Goal: Information Seeking & Learning: Understand process/instructions

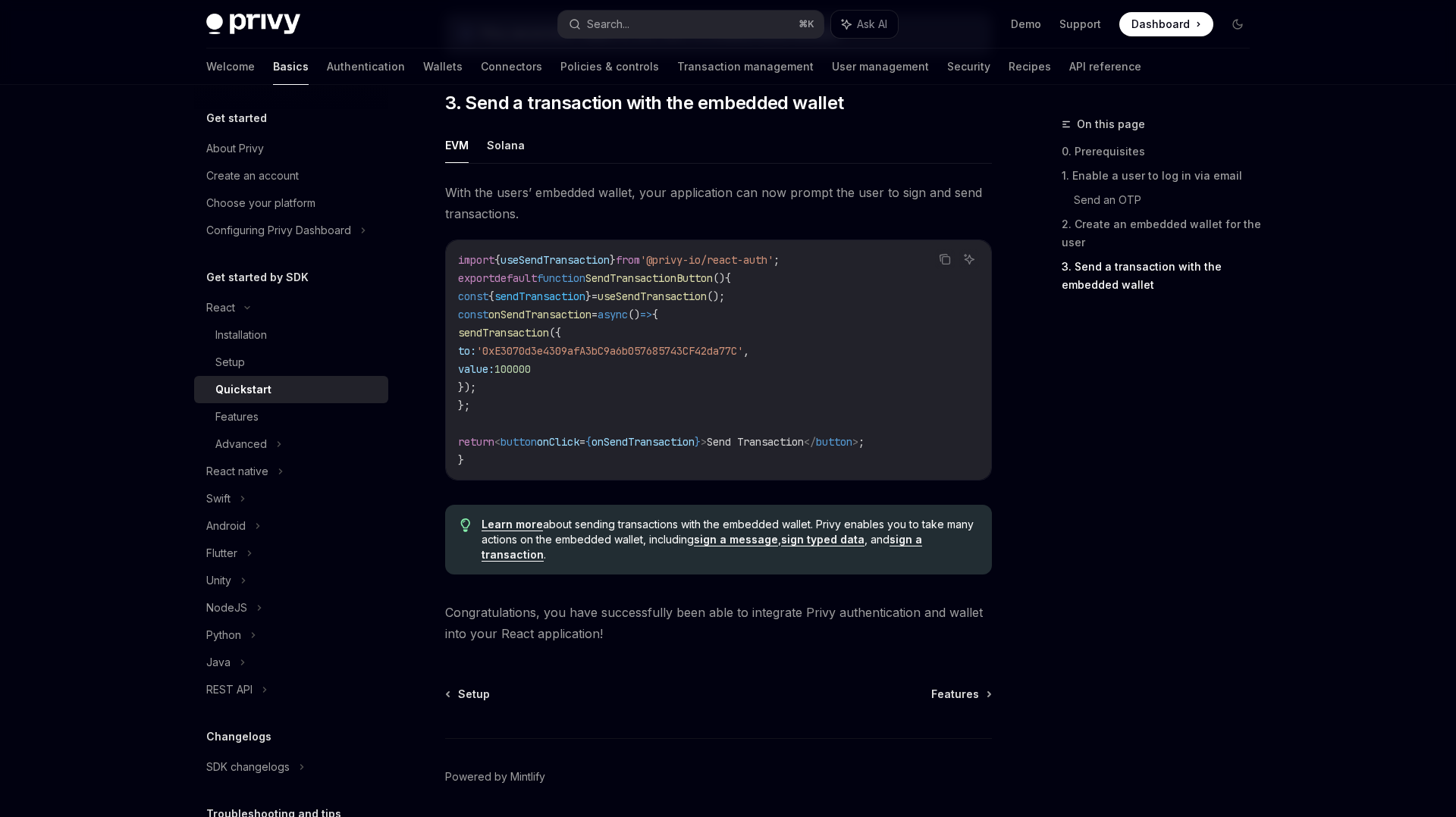
scroll to position [1381, 0]
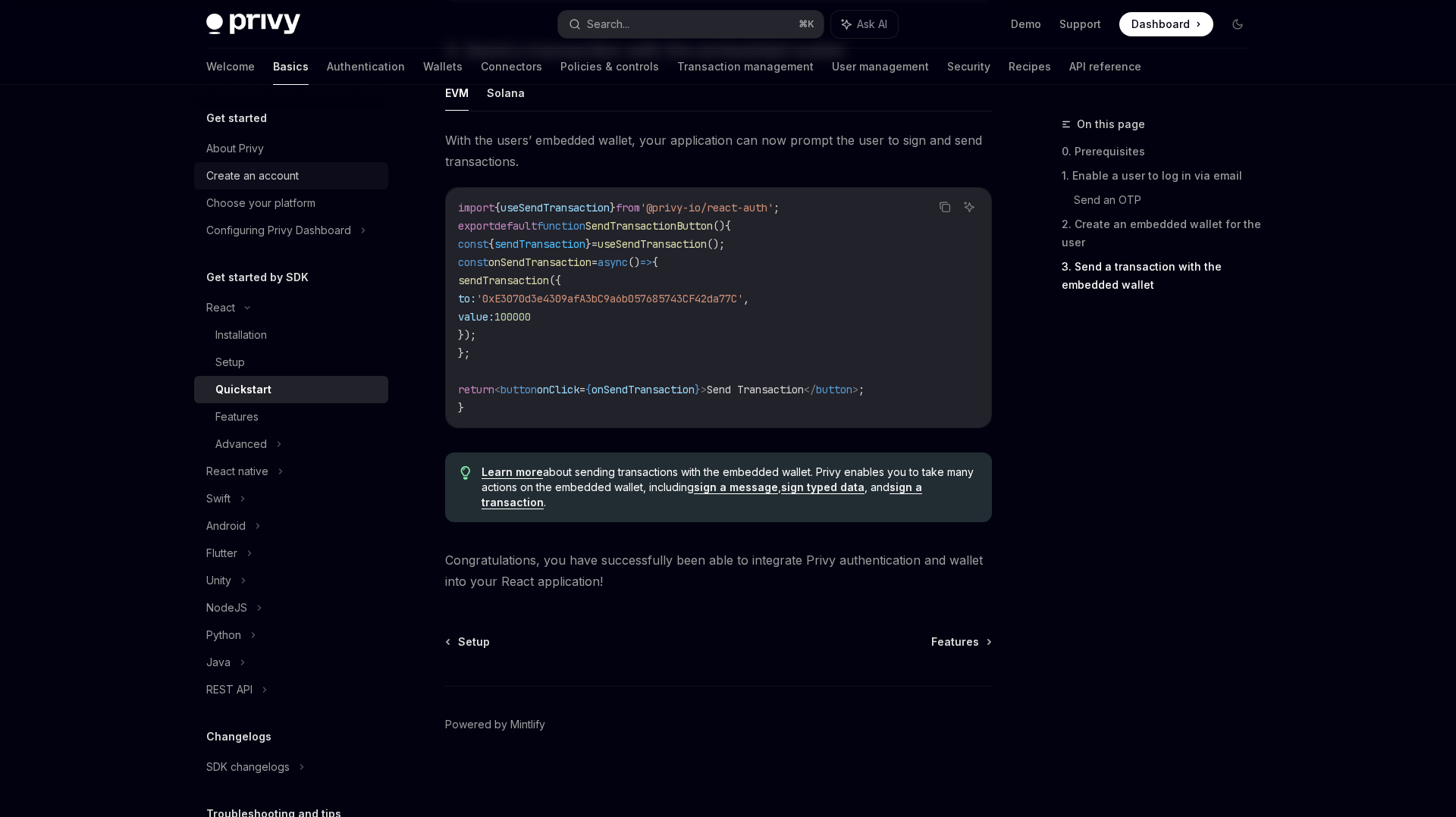
click at [268, 171] on div "Create an account" at bounding box center [252, 176] width 93 height 18
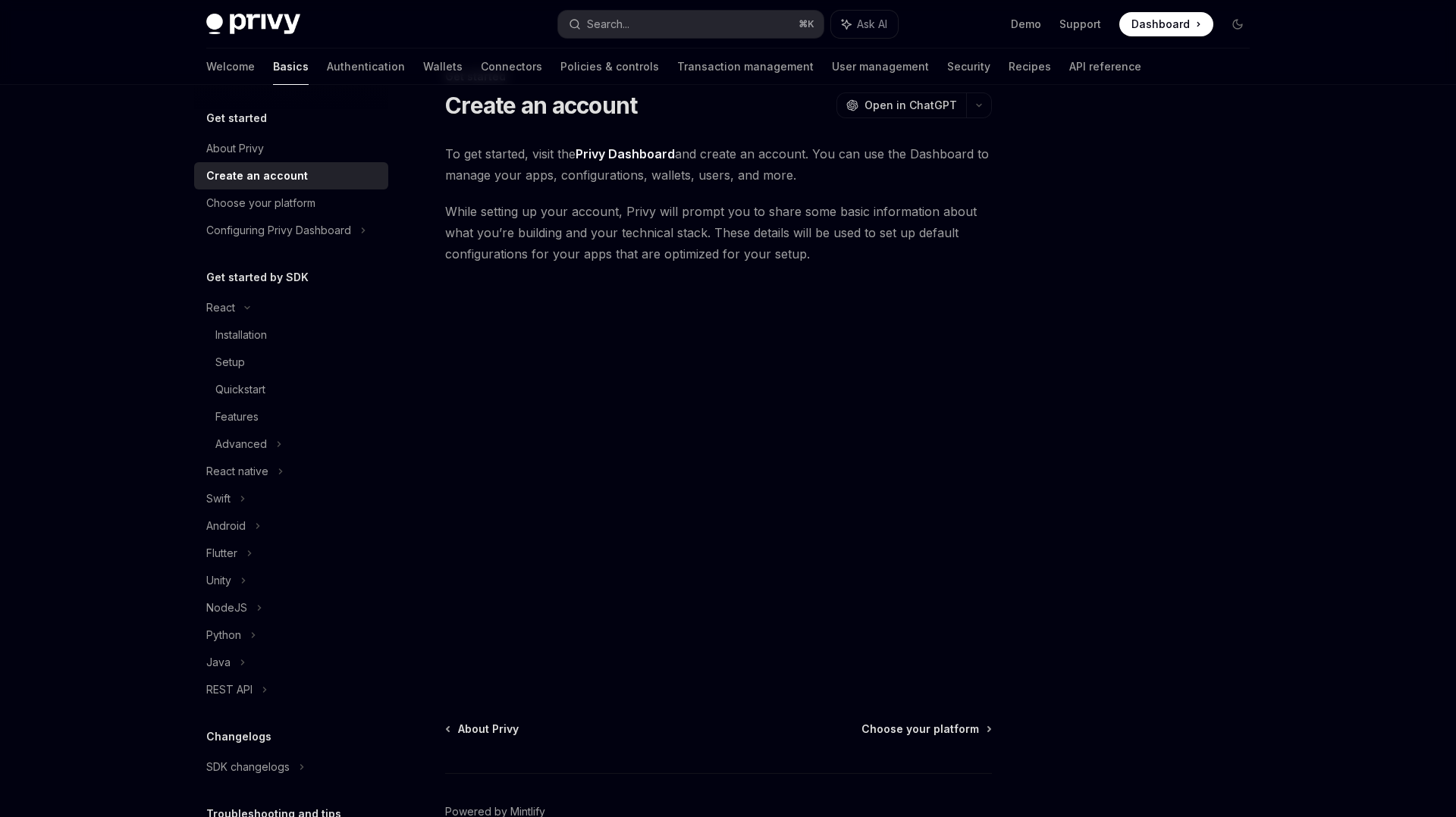
scroll to position [45, 0]
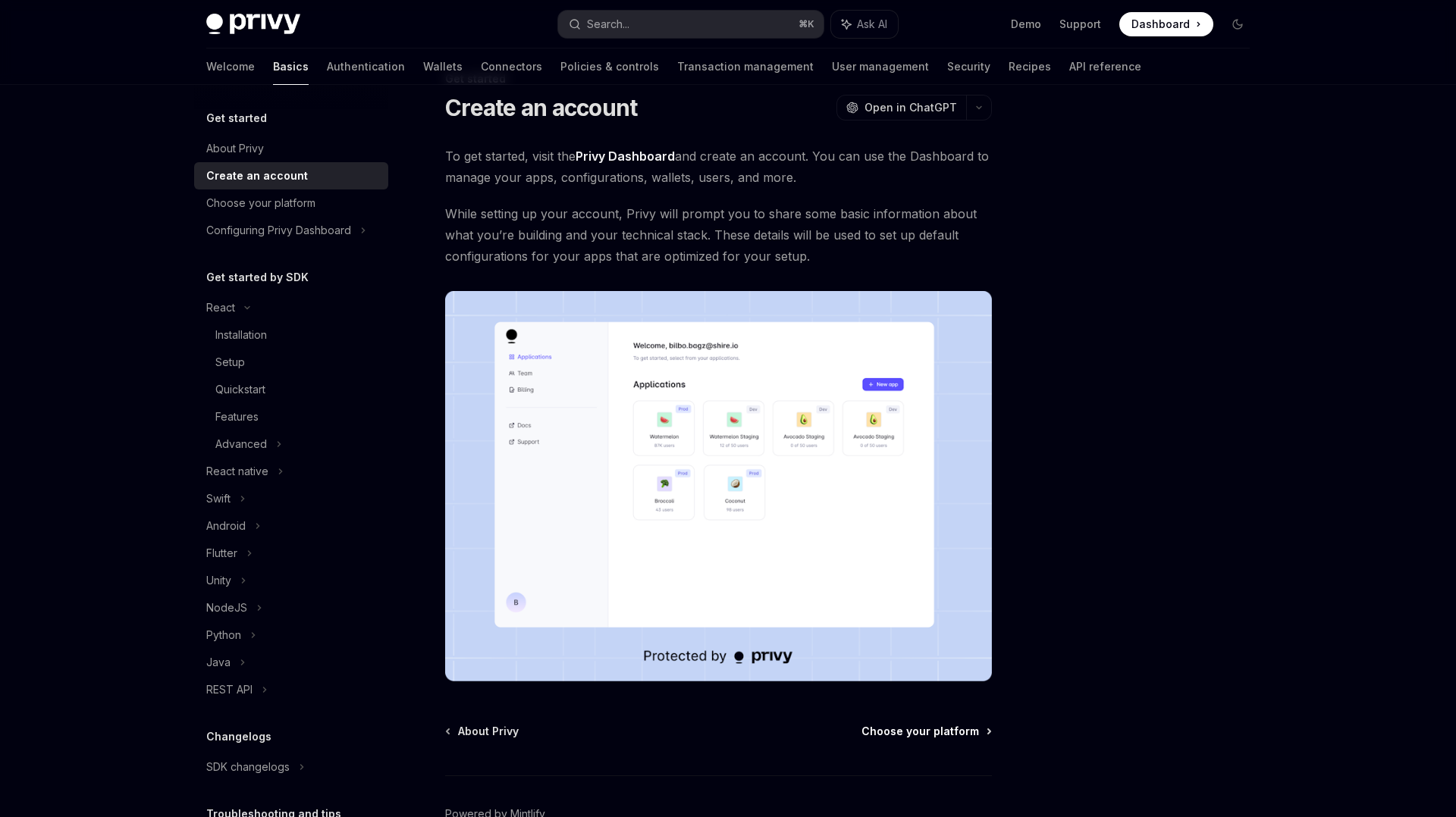
click at [944, 733] on span "Choose your platform" at bounding box center [920, 731] width 117 height 15
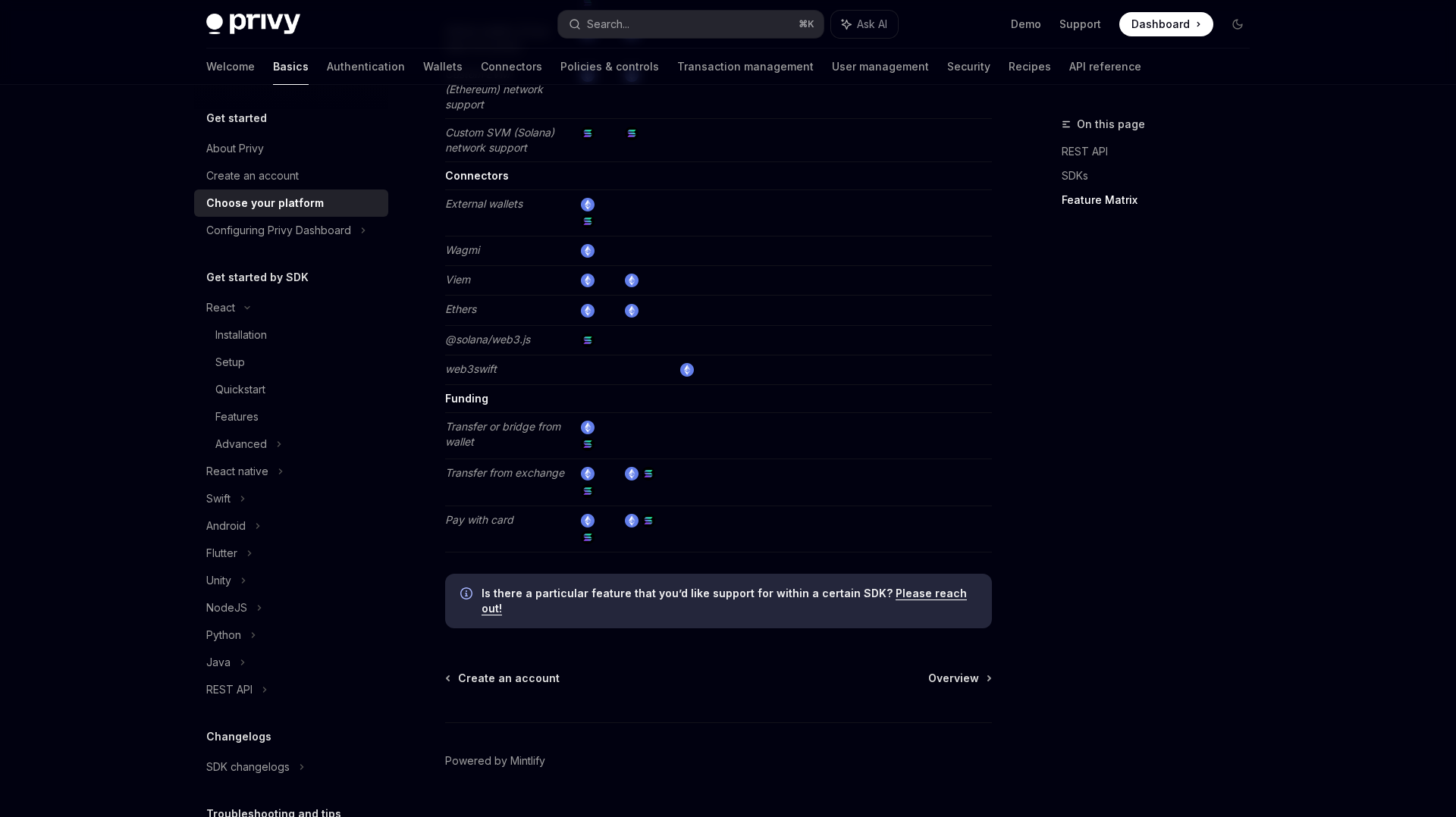
scroll to position [2667, 0]
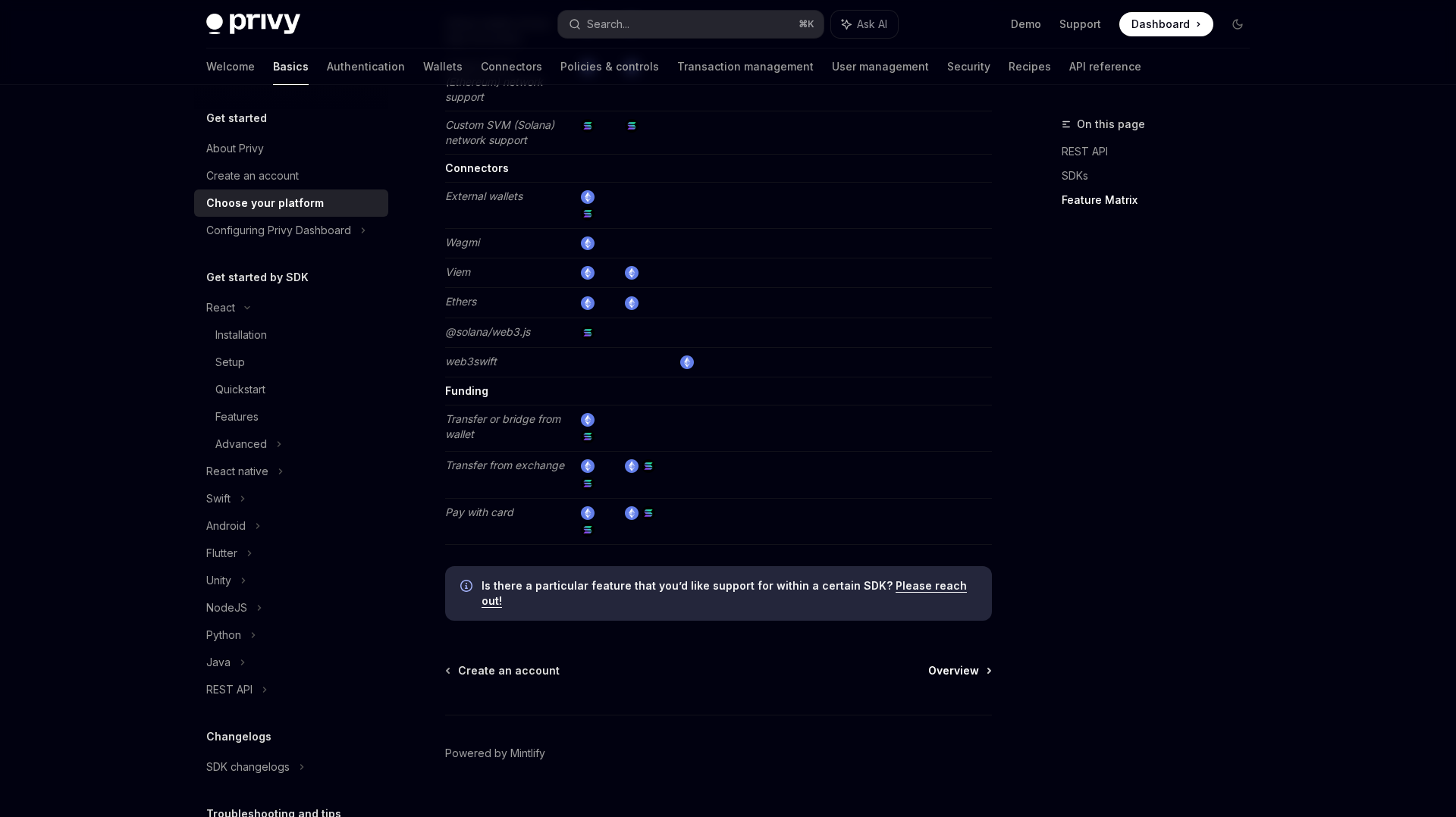
click at [965, 663] on span "Overview" at bounding box center [954, 670] width 51 height 15
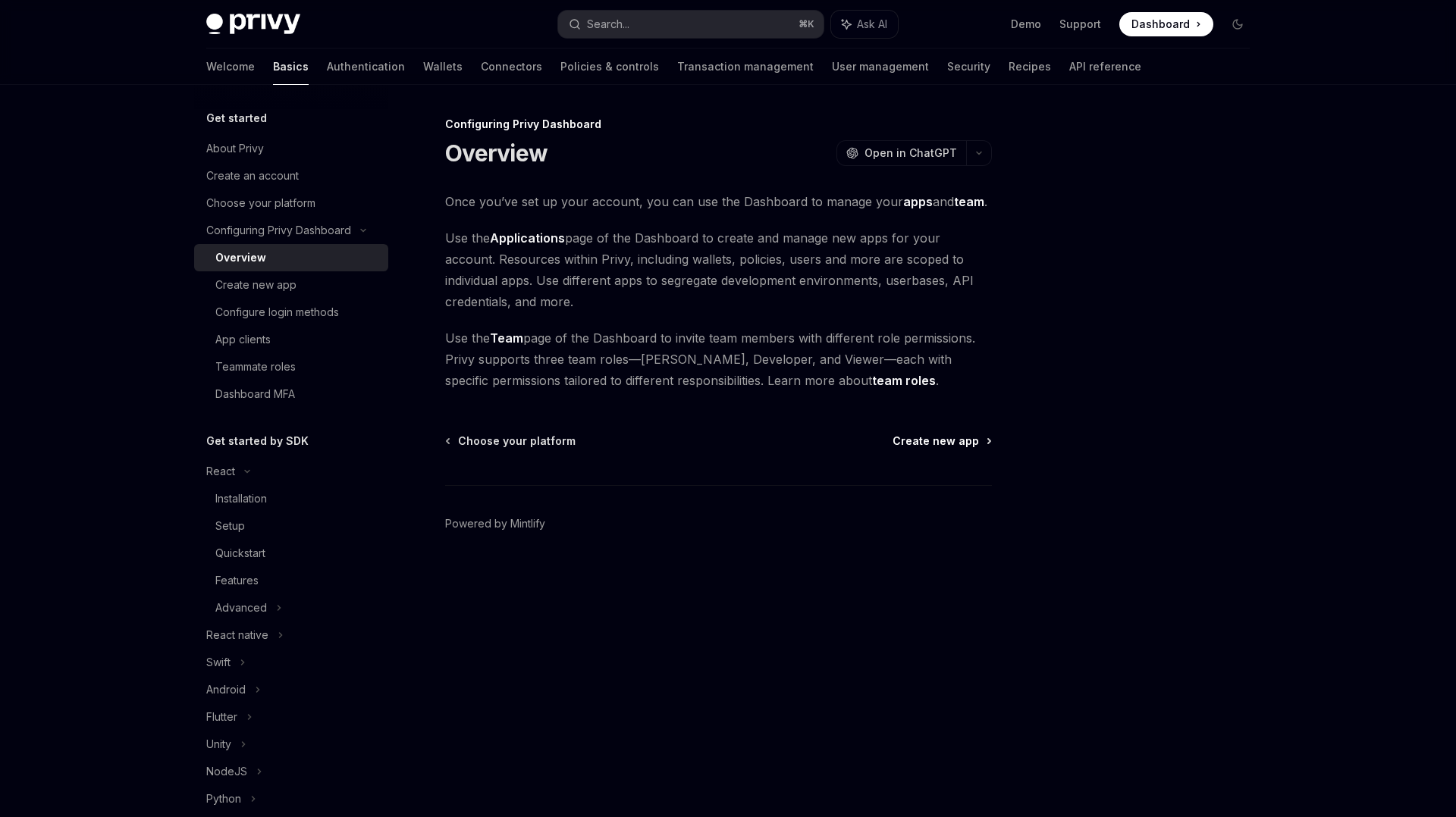
click at [955, 441] on span "Create new app" at bounding box center [935, 440] width 86 height 15
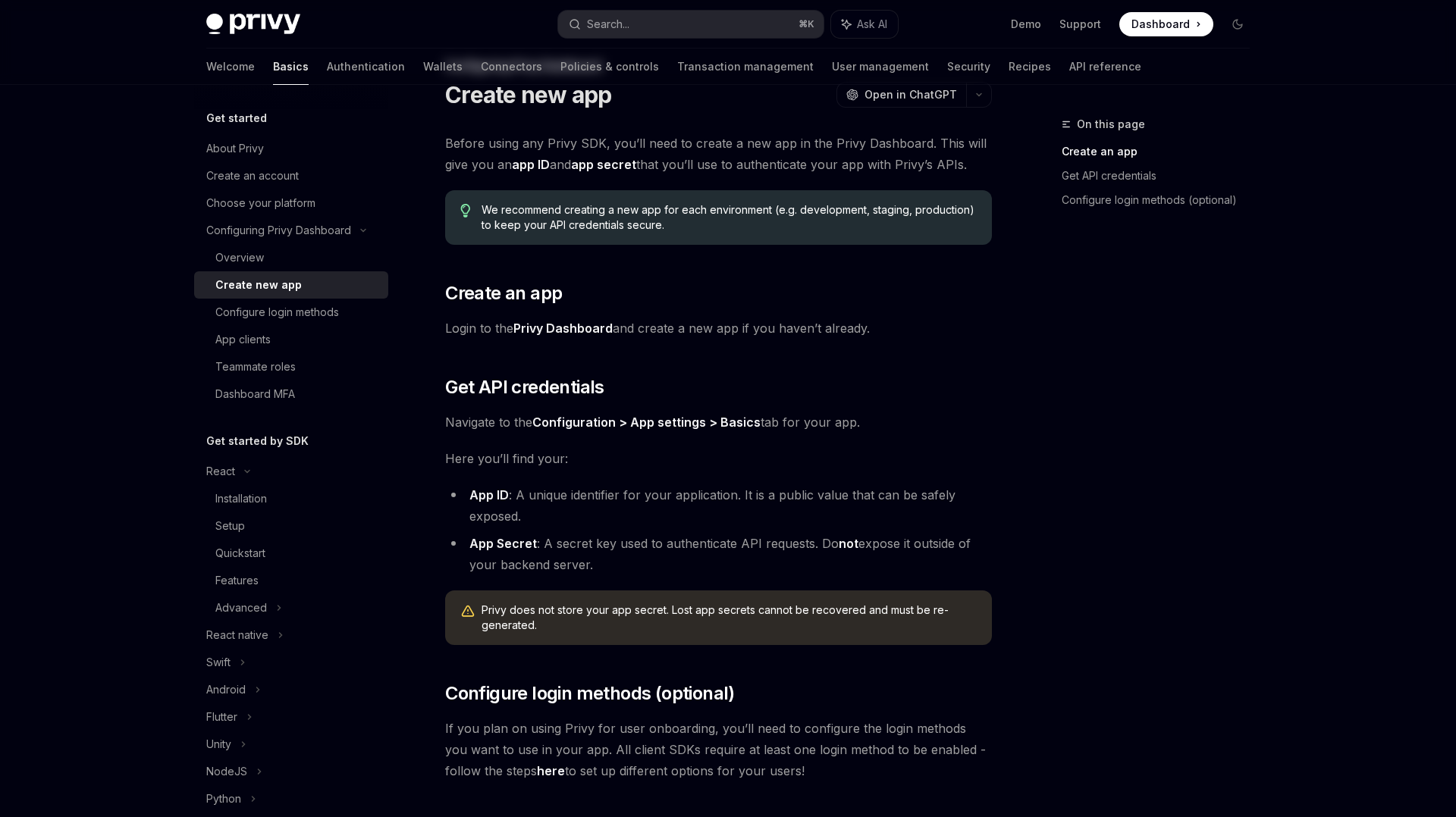
scroll to position [31, 0]
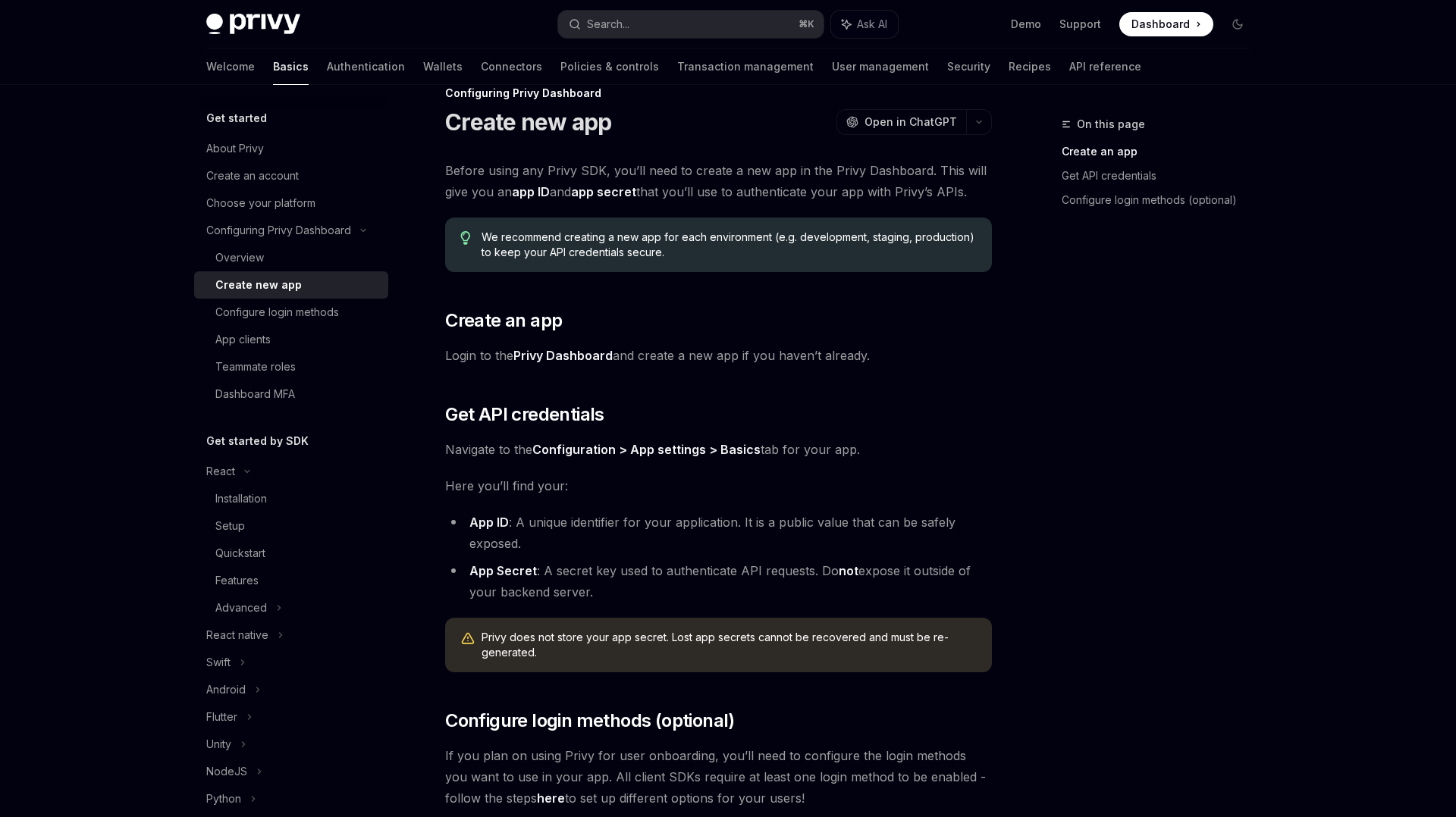
click at [583, 567] on li "App Secret : A secret key used to authenticate API requests. Do not expose it o…" at bounding box center [718, 582] width 547 height 43
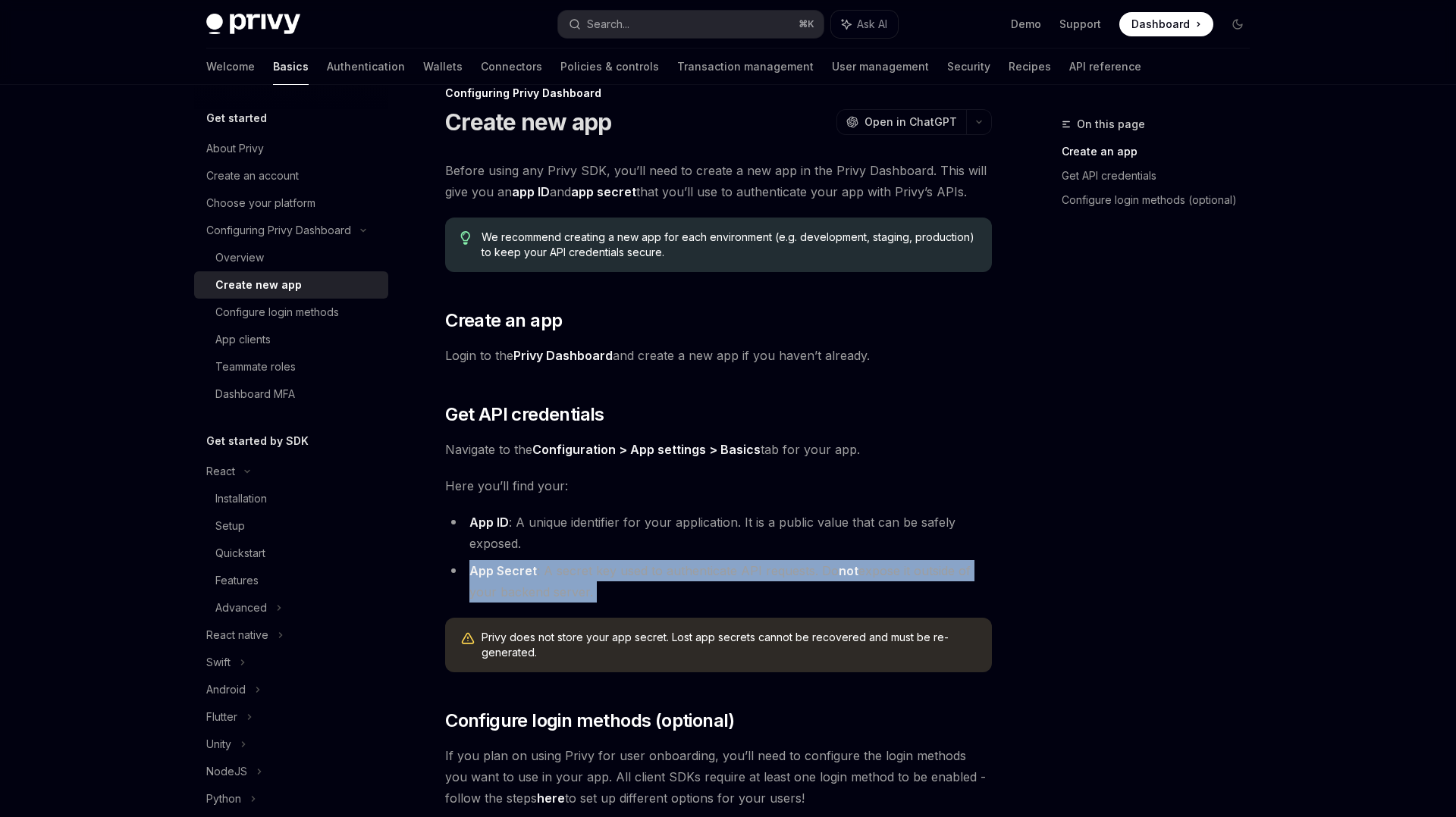
click at [583, 567] on li "App Secret : A secret key used to authenticate API requests. Do not expose it o…" at bounding box center [718, 582] width 547 height 43
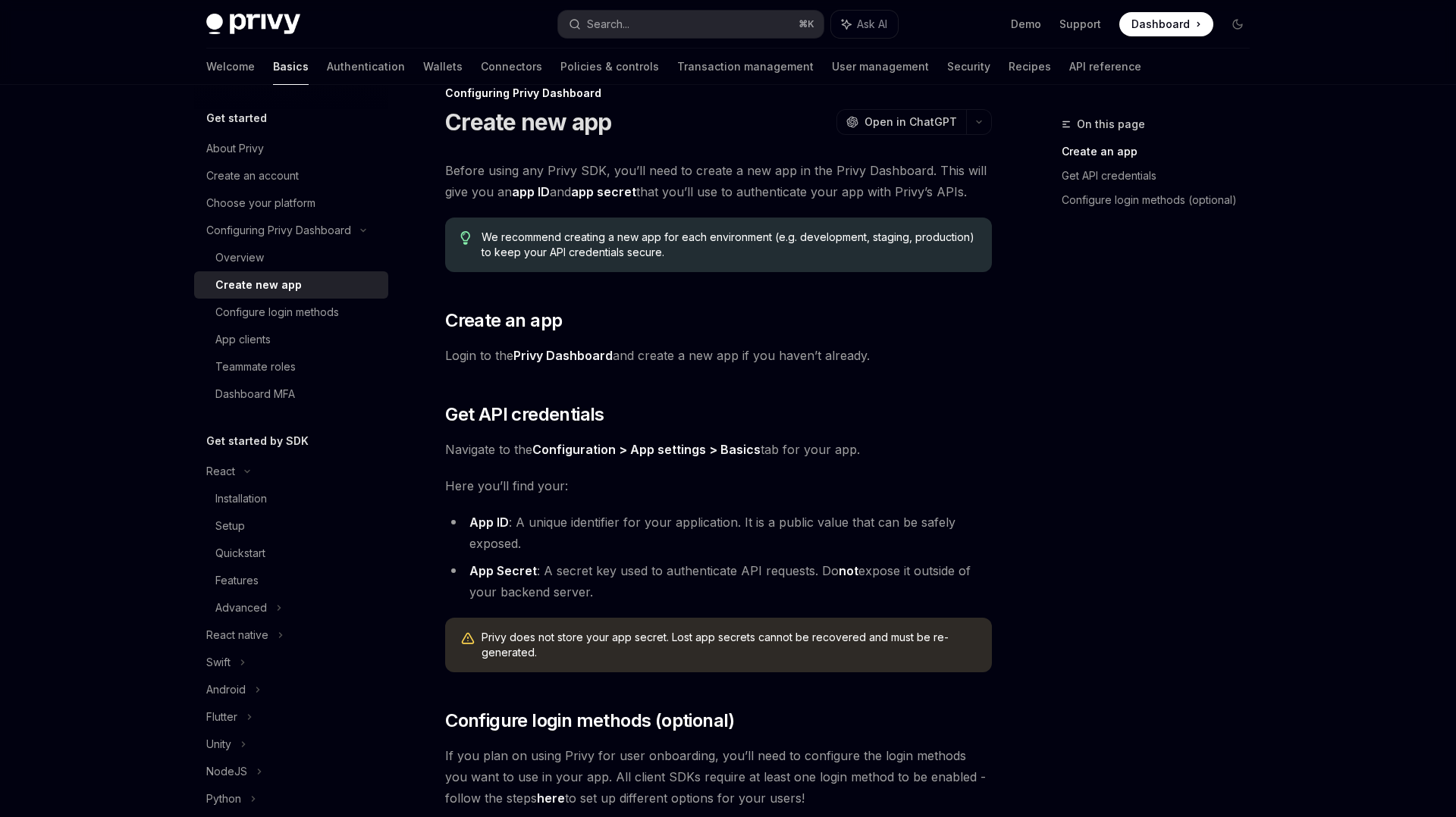
click at [539, 641] on span "Privy does not store your app secret. Lost app secrets cannot be recovered and …" at bounding box center [729, 645] width 495 height 30
click at [539, 642] on span "Privy does not store your app secret. Lost app secrets cannot be recovered and …" at bounding box center [729, 645] width 495 height 30
click at [551, 625] on div "Privy does not store your app secret. Lost app secrets cannot be recovered and …" at bounding box center [718, 645] width 547 height 55
click at [529, 638] on span "Privy does not store your app secret. Lost app secrets cannot be recovered and …" at bounding box center [729, 645] width 495 height 30
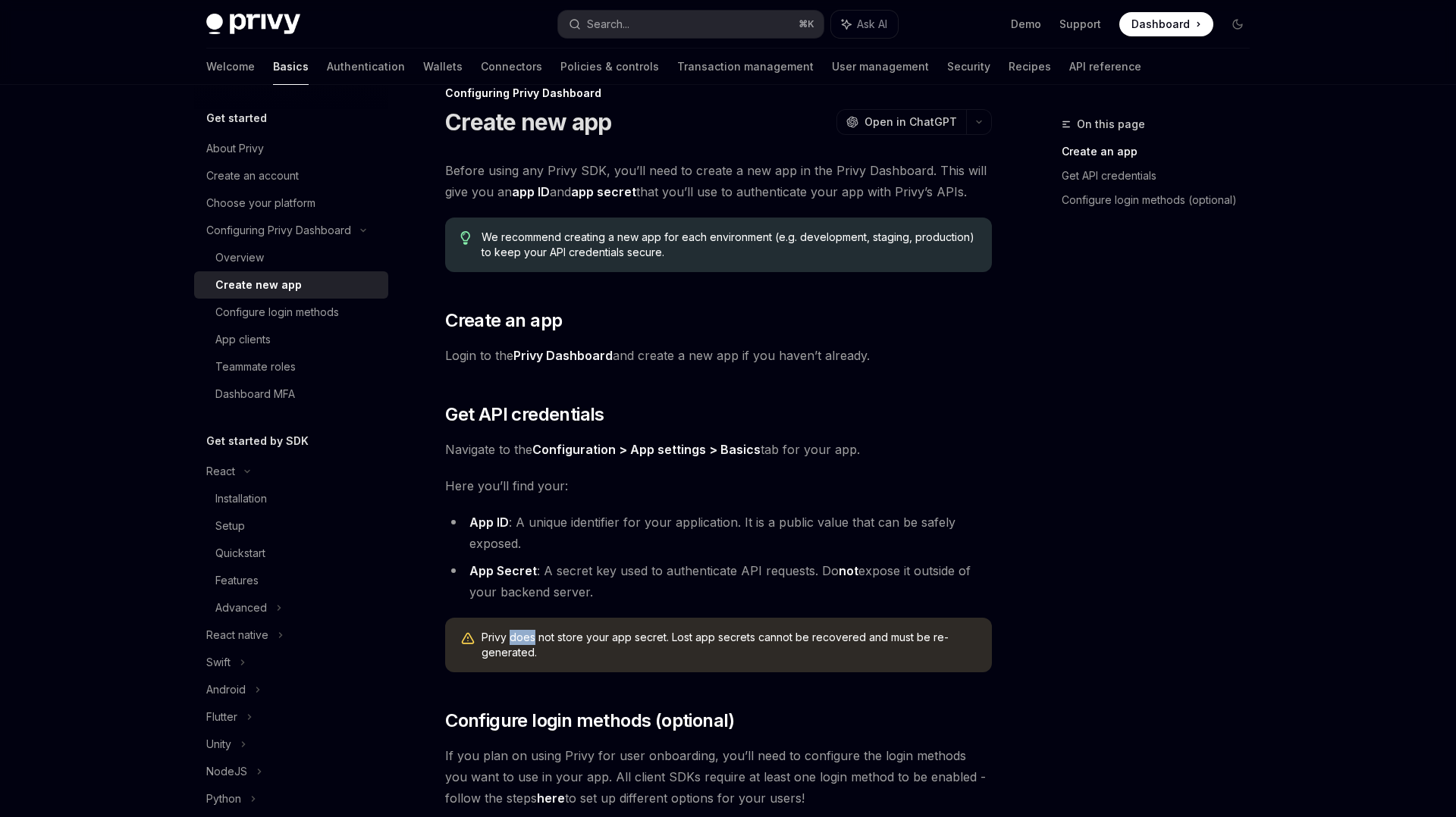
click at [529, 638] on span "Privy does not store your app secret. Lost app secrets cannot be recovered and …" at bounding box center [729, 645] width 495 height 30
click at [519, 610] on div at bounding box center [519, 610] width 0 height 0
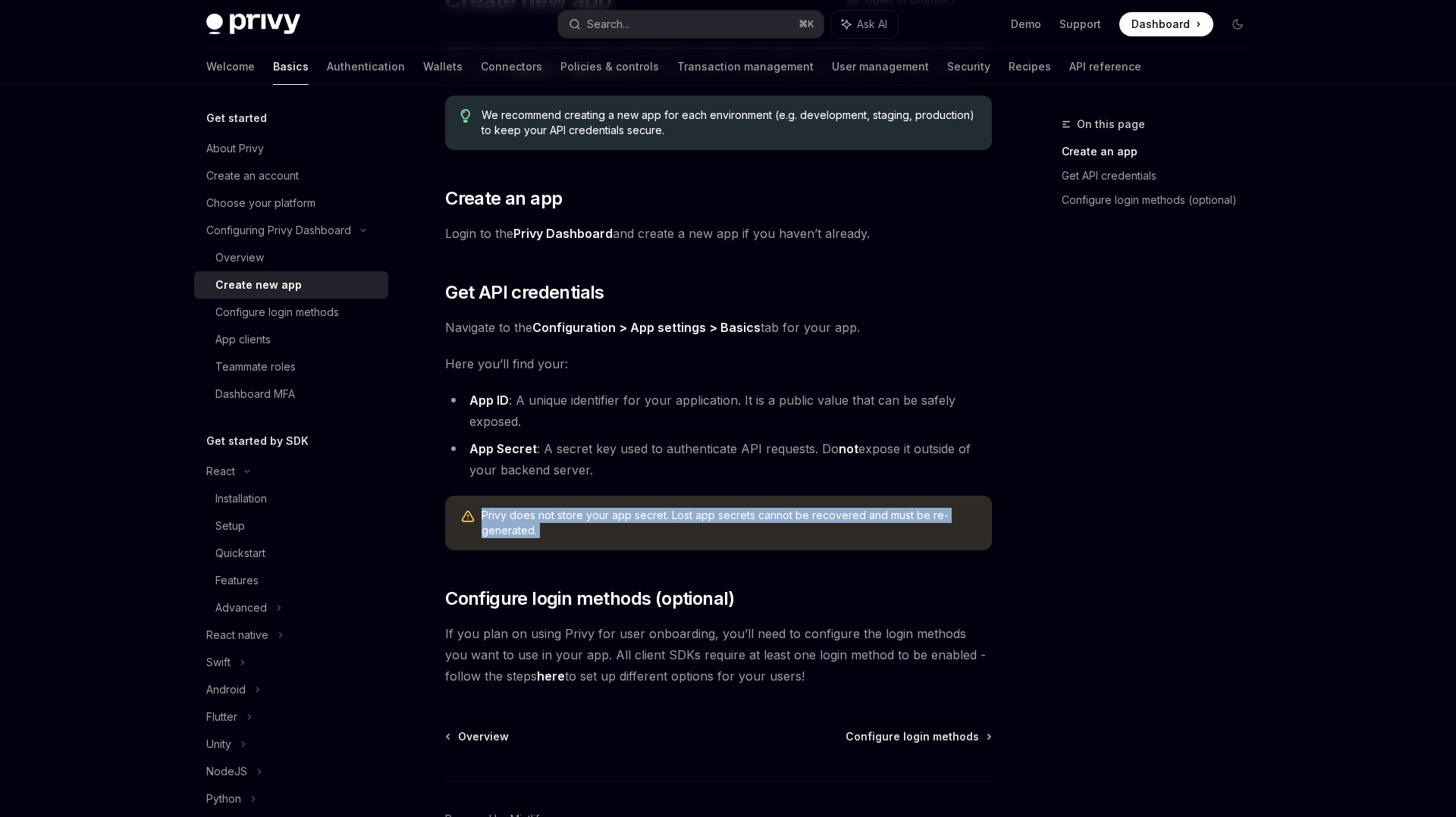
scroll to position [154, 0]
click at [612, 609] on div "Before using any Privy SDK, you’ll need to create a new app in the Privy Dashbo…" at bounding box center [718, 360] width 547 height 649
click at [602, 603] on div at bounding box center [602, 603] width 0 height 0
click at [613, 606] on span "Configure login methods (optional)" at bounding box center [589, 597] width 290 height 25
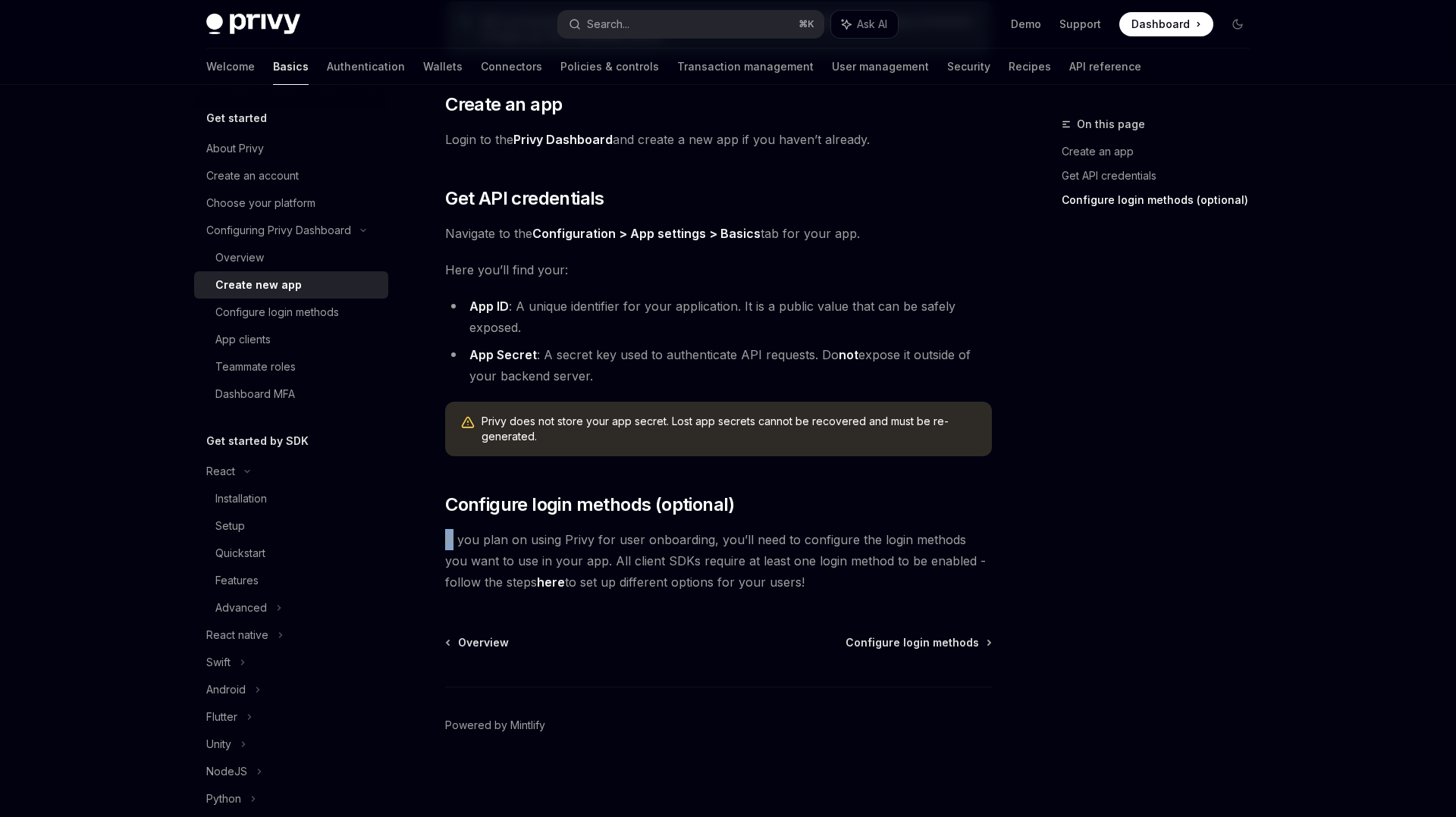
scroll to position [248, 0]
click at [624, 514] on span "Configure login methods (optional)" at bounding box center [589, 504] width 290 height 25
click at [702, 581] on span "If you plan on using Privy for user onboarding, you’ll need to configure the lo…" at bounding box center [718, 560] width 547 height 64
click at [915, 637] on span "Configure login methods" at bounding box center [912, 641] width 134 height 15
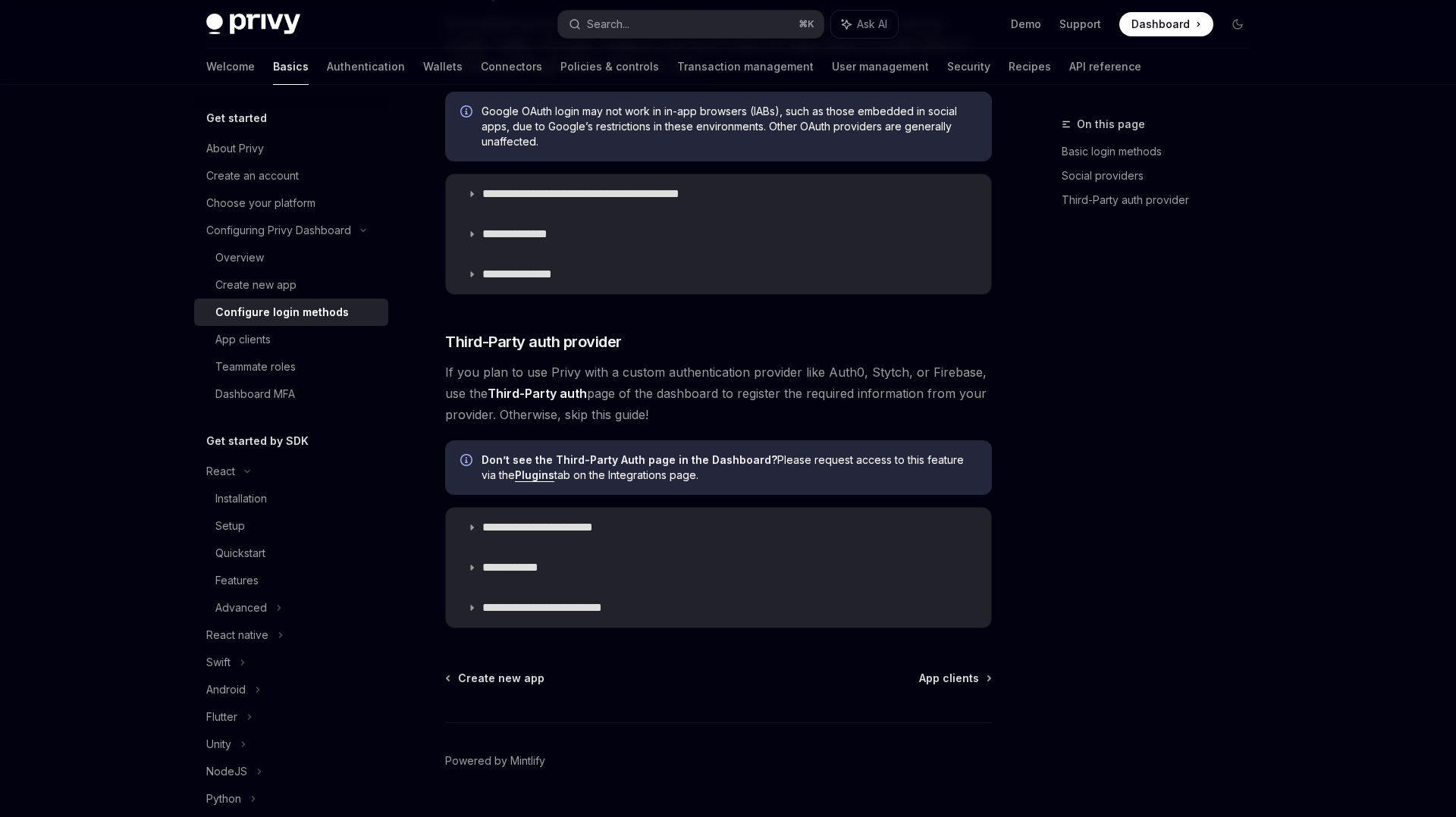
scroll to position [601, 0]
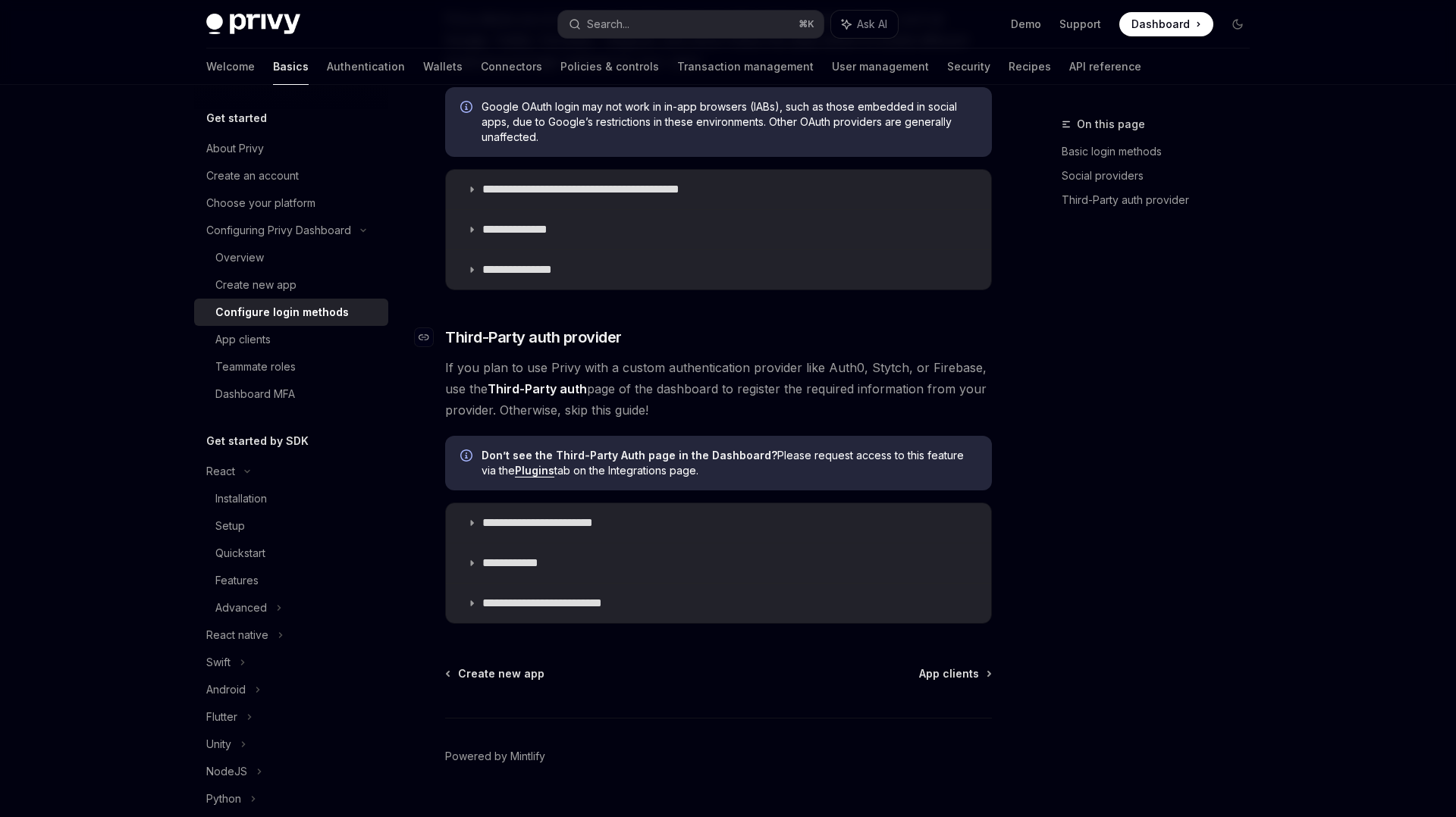
click at [498, 332] on span "Third-Party auth provider" at bounding box center [533, 337] width 176 height 21
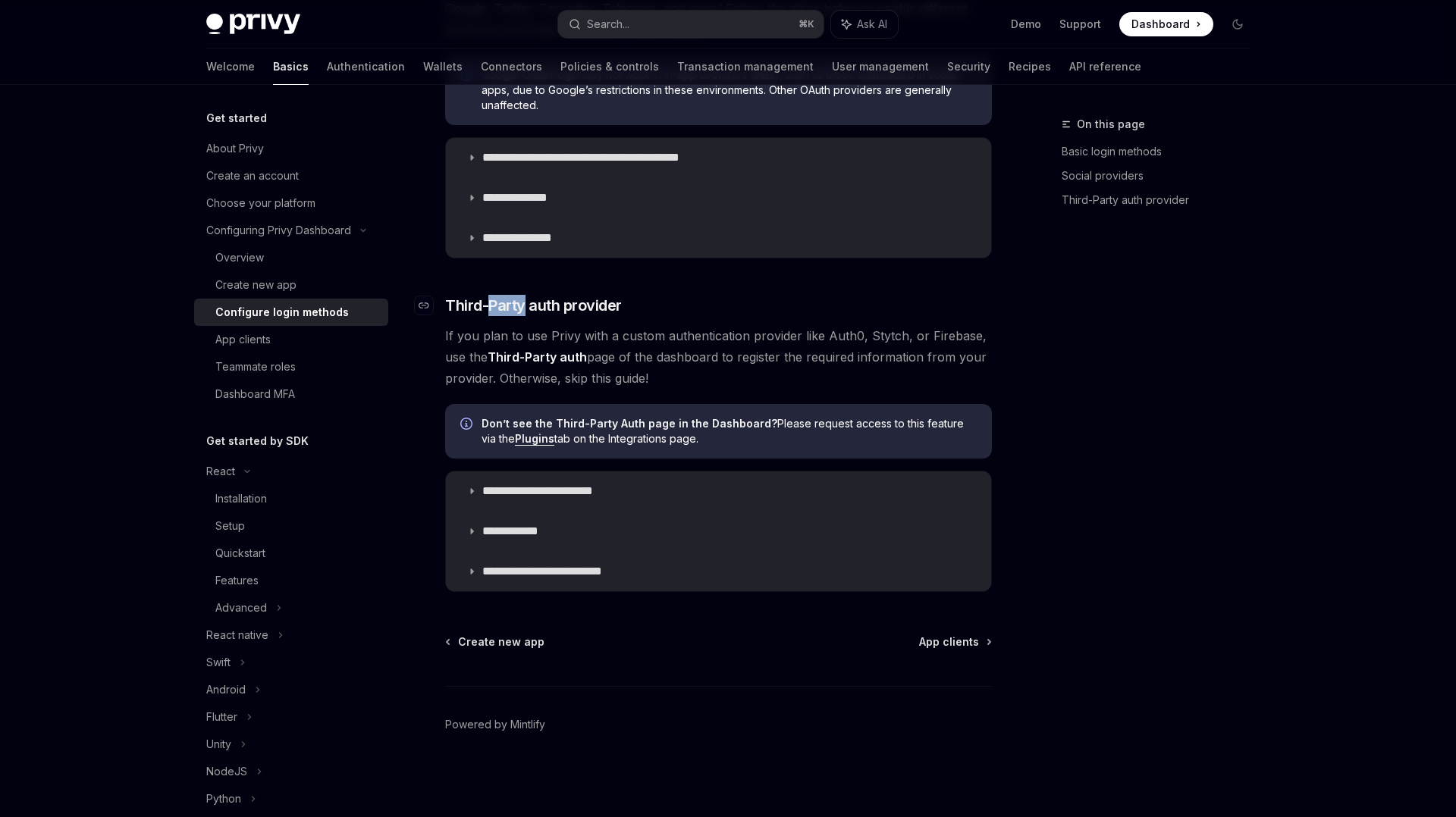
click at [499, 332] on div "**********" at bounding box center [718, 75] width 547 height 1034
click at [489, 315] on div at bounding box center [489, 315] width 0 height 0
click at [641, 309] on h3 "​ Third-Party auth provider" at bounding box center [718, 305] width 547 height 21
drag, startPoint x: 675, startPoint y: 309, endPoint x: 446, endPoint y: 309, distance: 229.0
click at [446, 309] on h3 "​ Third-Party auth provider" at bounding box center [718, 305] width 547 height 21
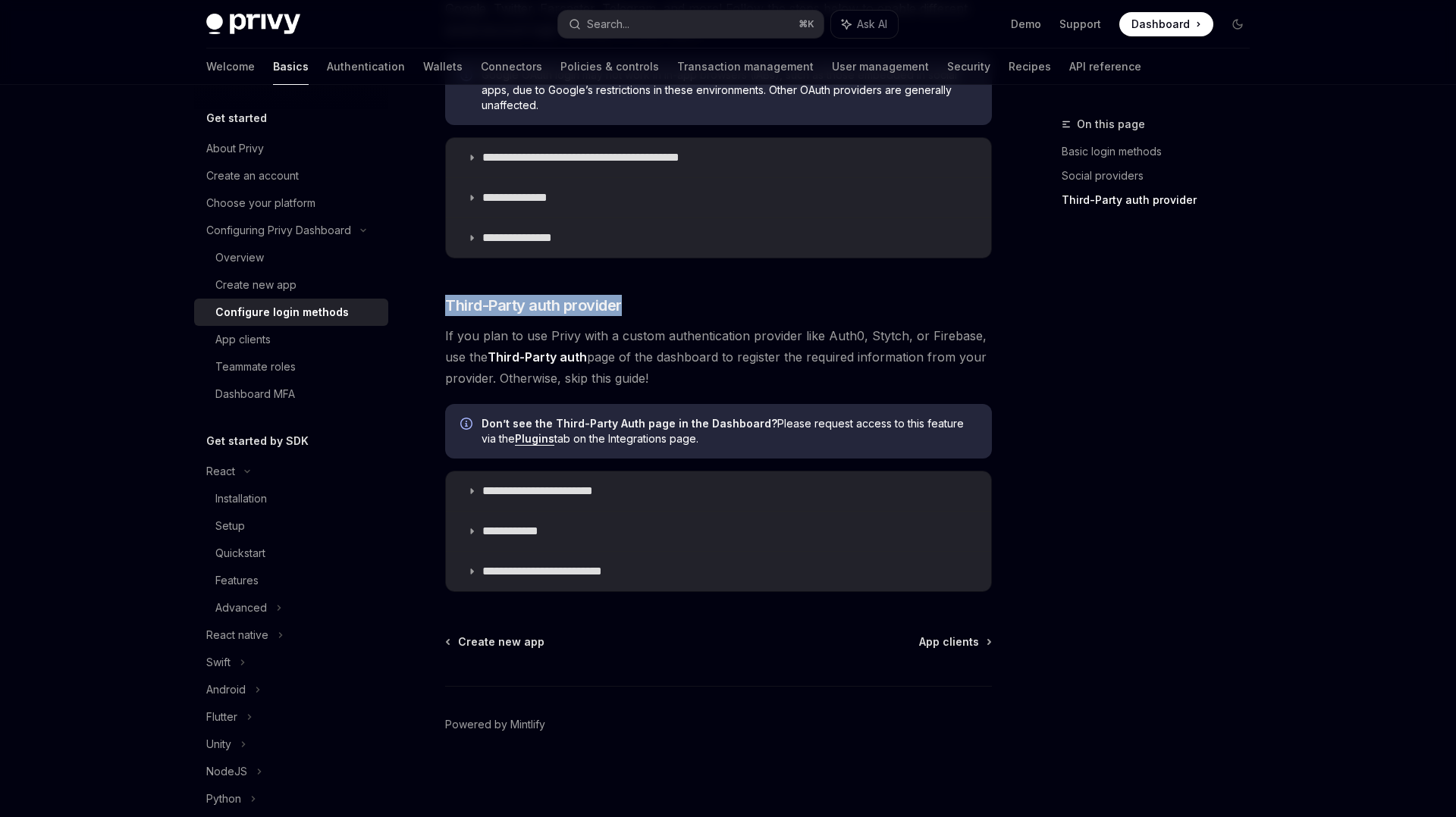
click at [437, 315] on div at bounding box center [437, 315] width 0 height 0
click at [706, 302] on h3 "​ Third-Party auth provider" at bounding box center [718, 305] width 547 height 21
drag, startPoint x: 665, startPoint y: 377, endPoint x: 444, endPoint y: 339, distance: 224.2
click at [444, 339] on div "**********" at bounding box center [576, 149] width 837 height 1335
click at [434, 307] on div at bounding box center [434, 307] width 0 height 0
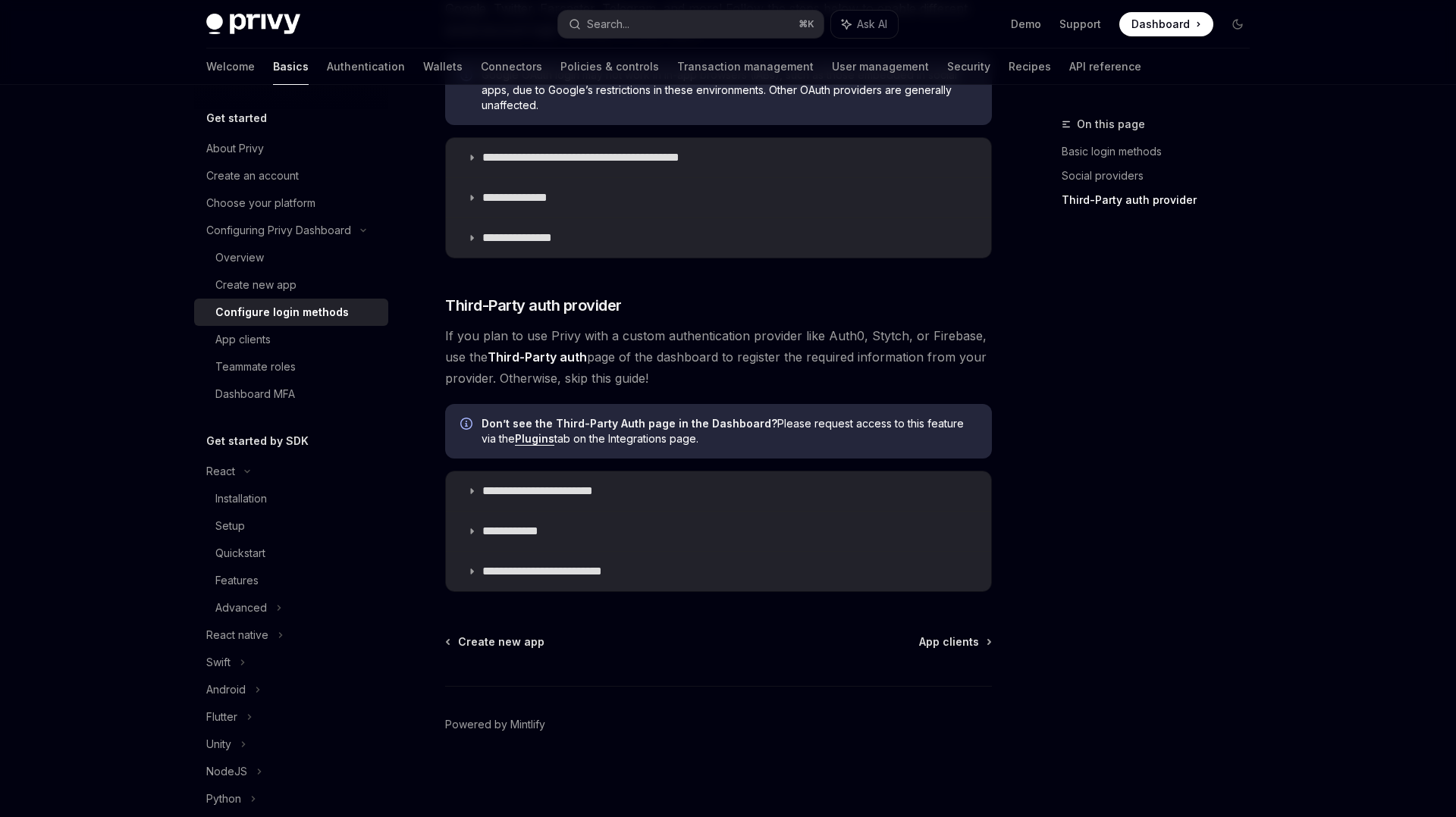
click at [799, 389] on div "**********" at bounding box center [718, 75] width 547 height 1034
click at [946, 641] on span "App clients" at bounding box center [949, 641] width 60 height 15
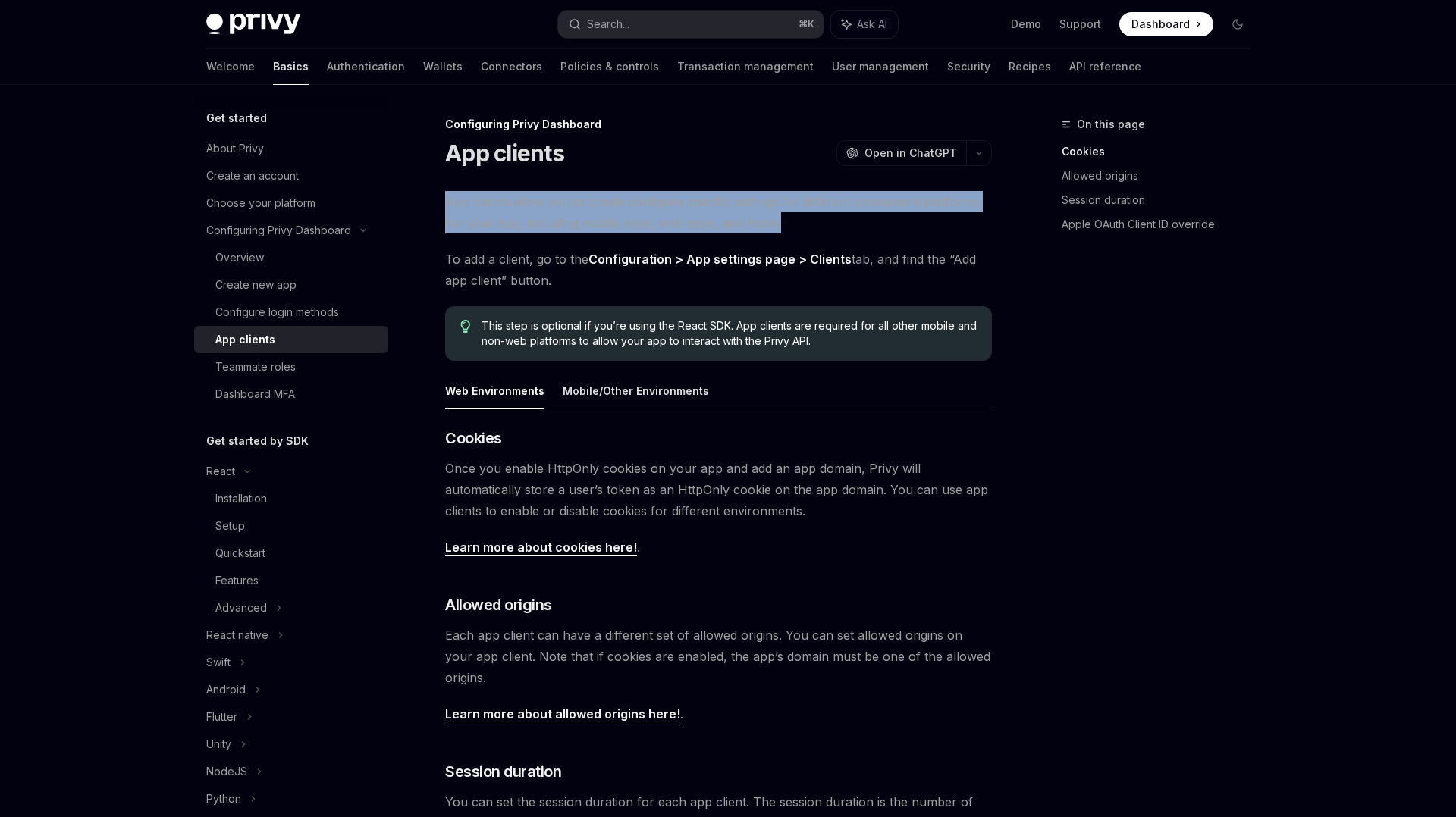
drag, startPoint x: 781, startPoint y: 222, endPoint x: 441, endPoint y: 205, distance: 340.4
click at [441, 205] on div "Configuring Privy Dashboard App clients OpenAI Open in ChatGPT OpenAI Open in C…" at bounding box center [576, 662] width 837 height 1095
click at [431, 173] on div at bounding box center [431, 173] width 0 height 0
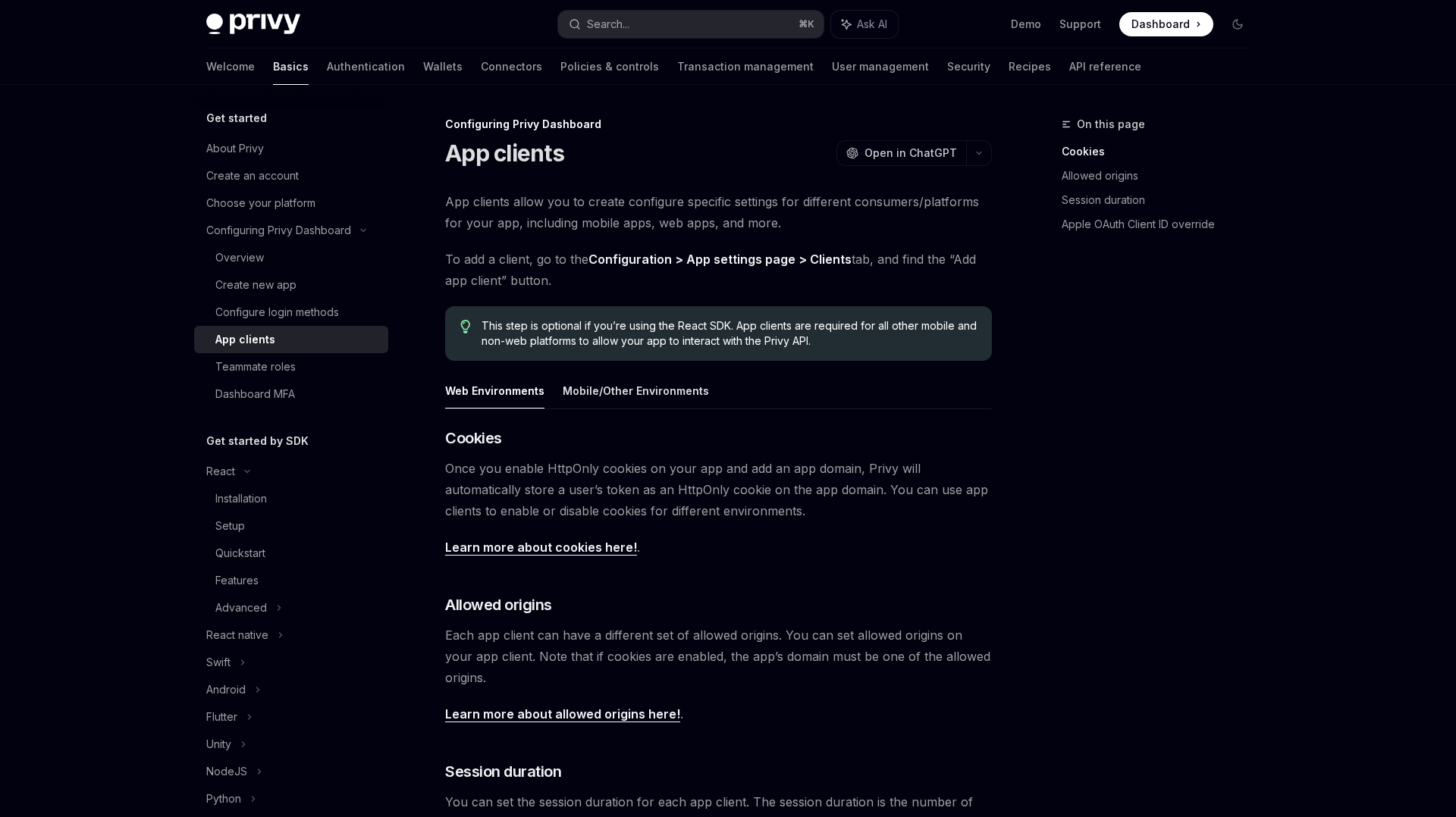
click at [497, 256] on span "To add a client, go to the Configuration > App settings page > Clients tab, and…" at bounding box center [718, 270] width 547 height 43
click at [530, 267] on span "To add a client, go to the Configuration > App settings page > Clients tab, and…" at bounding box center [718, 270] width 547 height 43
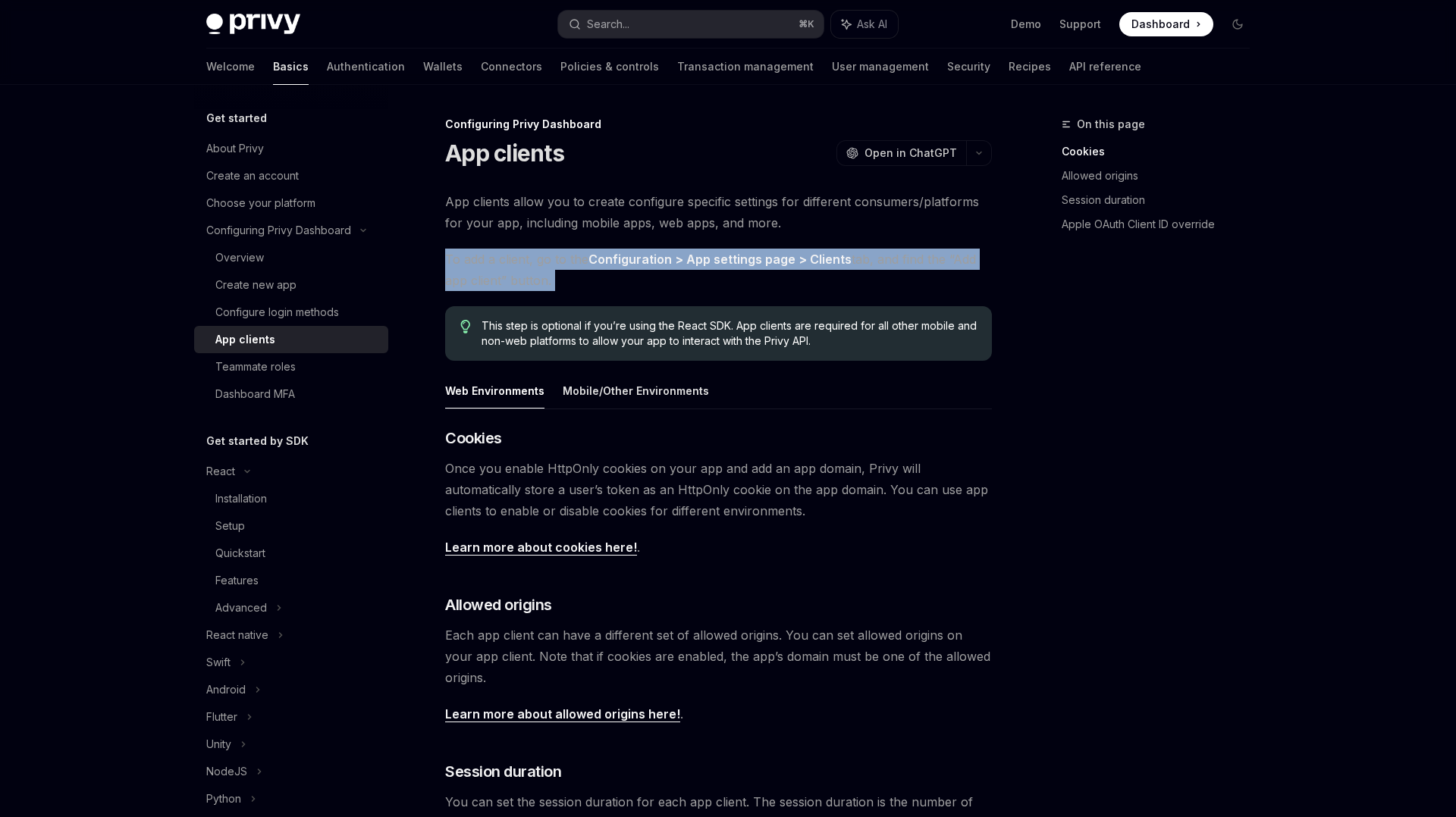
click at [530, 267] on span "To add a client, go to the Configuration > App settings page > Clients tab, and…" at bounding box center [718, 270] width 547 height 43
click at [520, 230] on div at bounding box center [520, 230] width 0 height 0
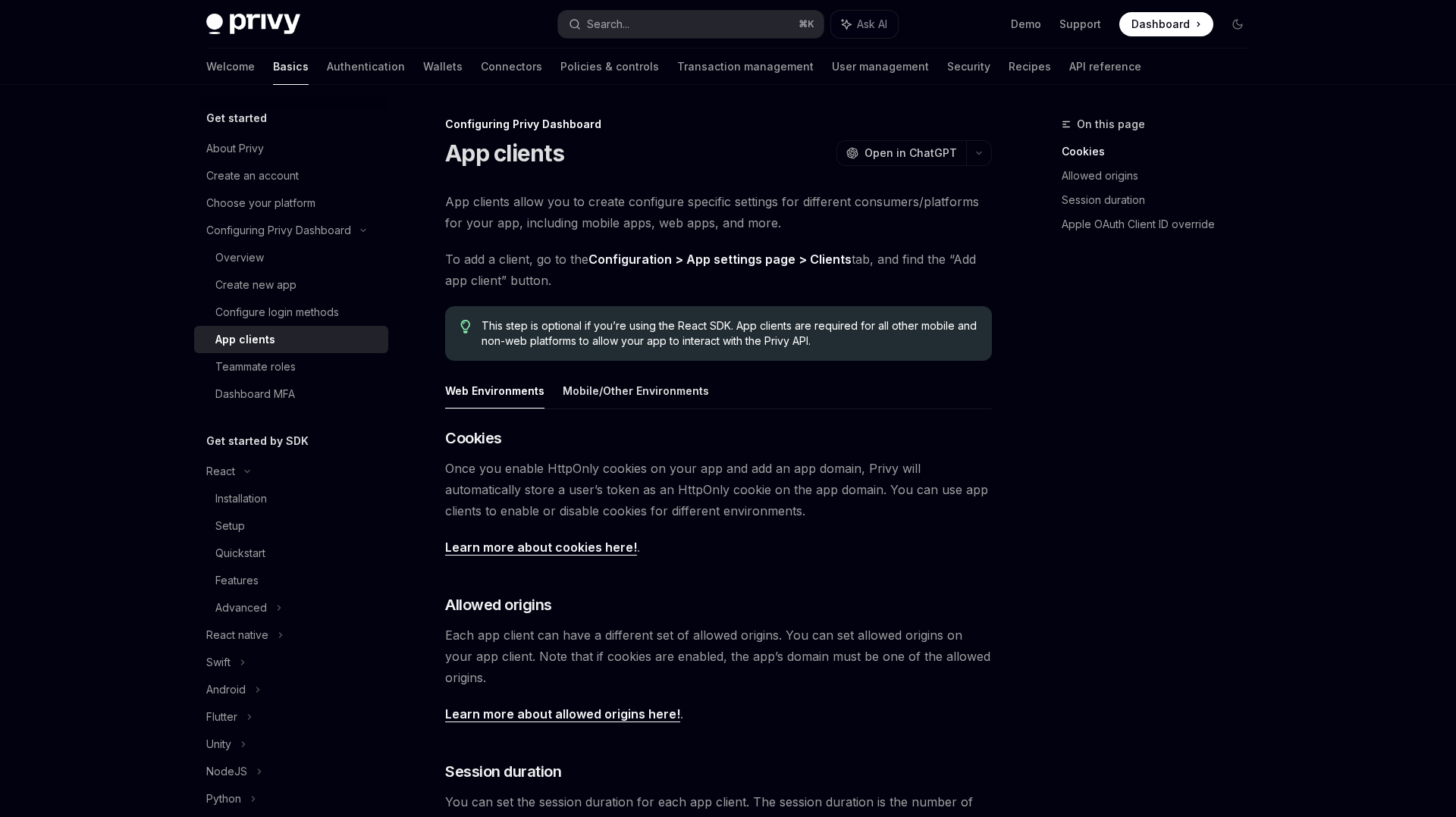
click at [753, 321] on span "This step is optional if you’re using the React SDK. App clients are required f…" at bounding box center [729, 333] width 495 height 30
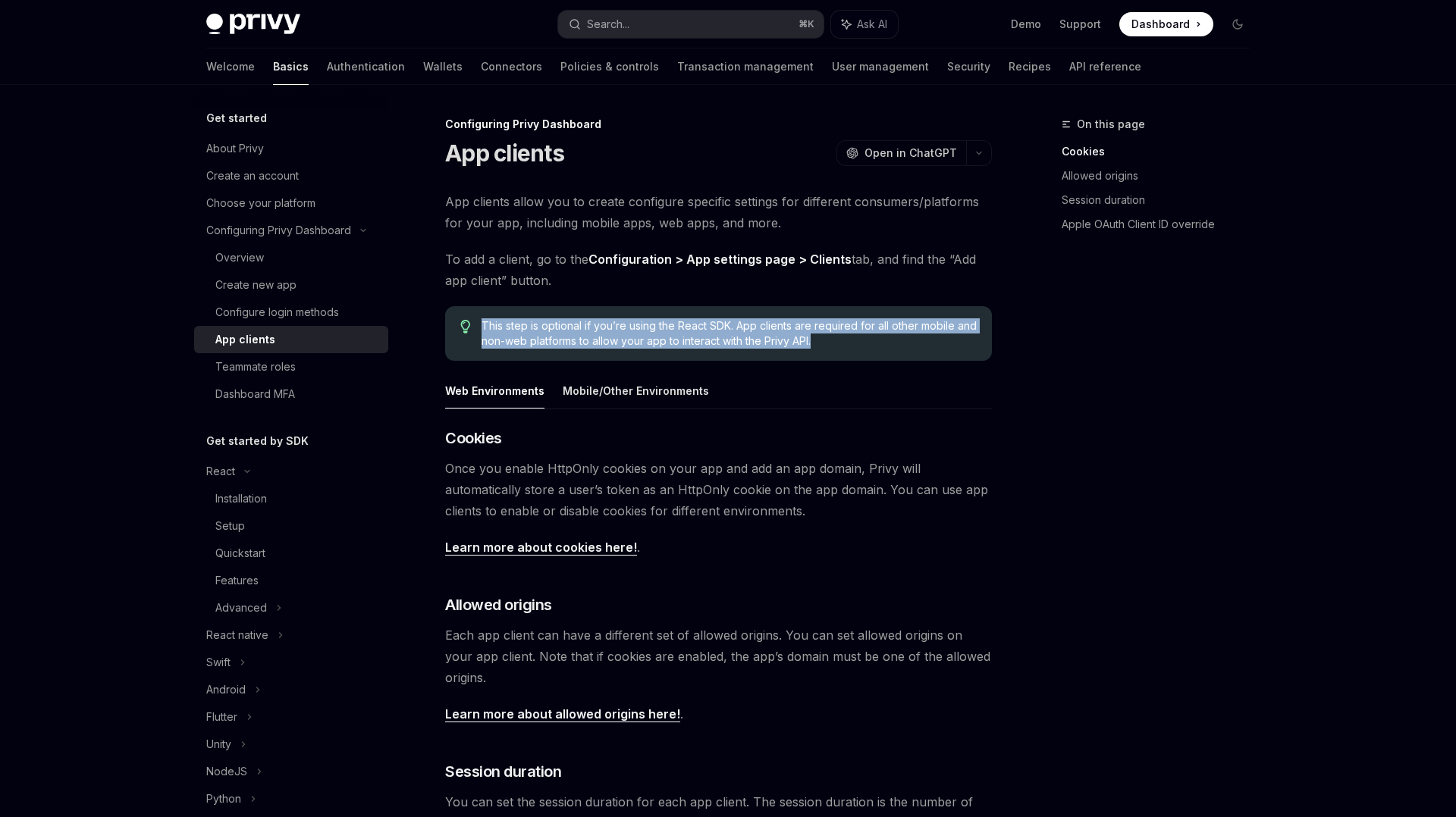
click at [753, 321] on span "This step is optional if you’re using the React SDK. App clients are required f…" at bounding box center [729, 333] width 495 height 30
click at [742, 299] on div at bounding box center [742, 299] width 0 height 0
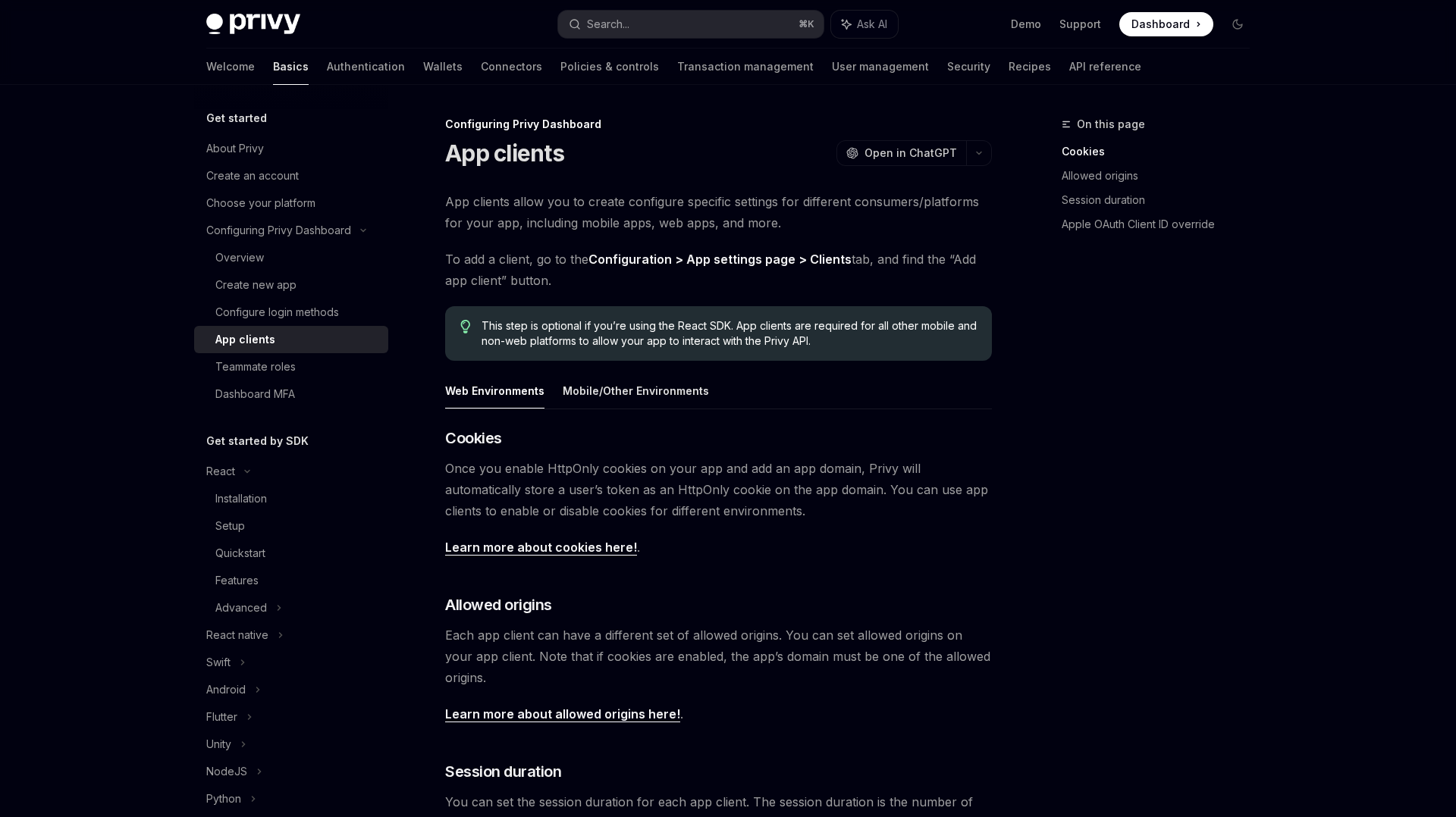
click at [425, 339] on div "Configuring Privy Dashboard App clients OpenAI Open in ChatGPT OpenAI Open in C…" at bounding box center [576, 662] width 837 height 1095
click at [483, 389] on button "Web Environments" at bounding box center [494, 390] width 99 height 35
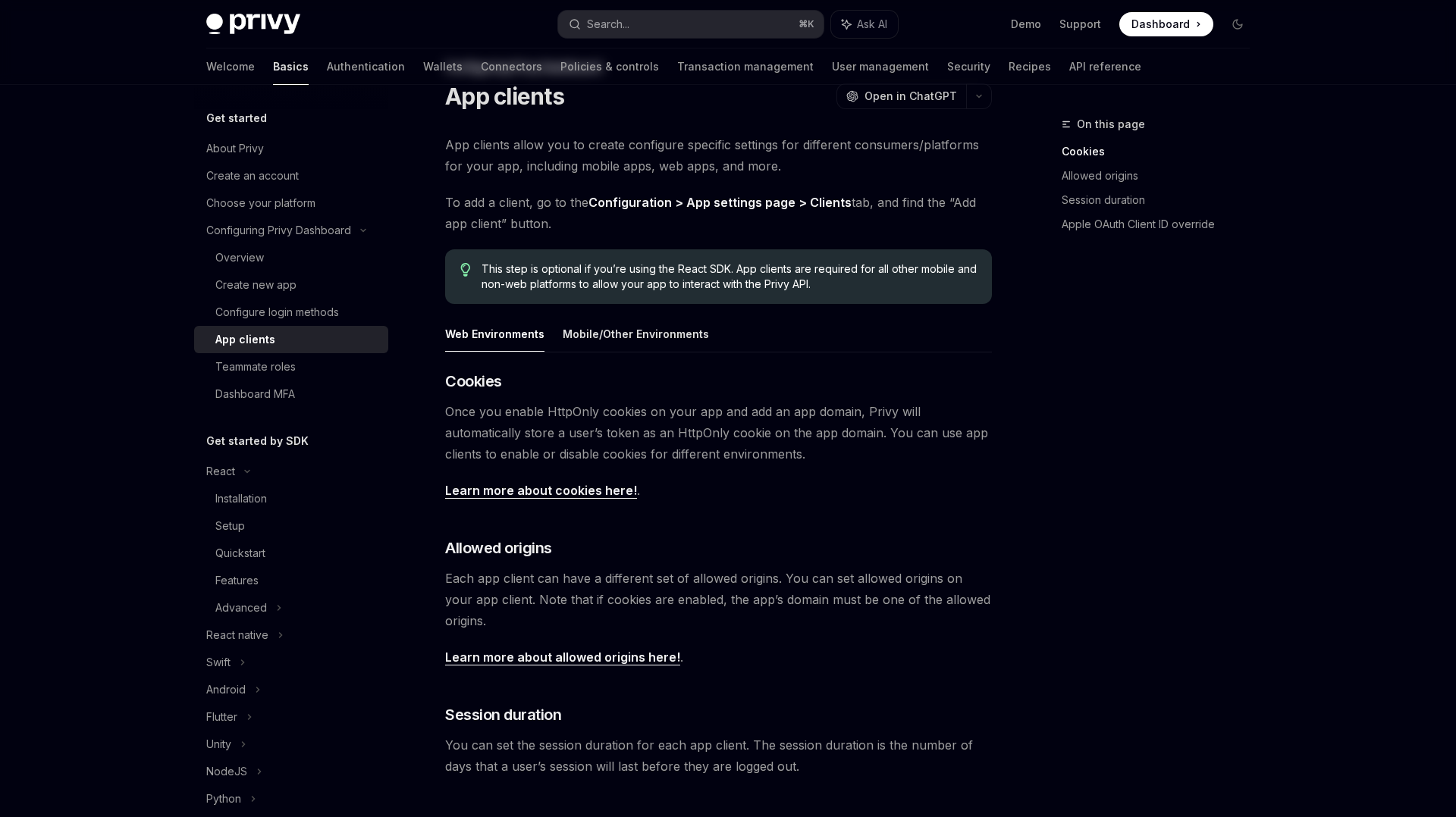
scroll to position [57, 0]
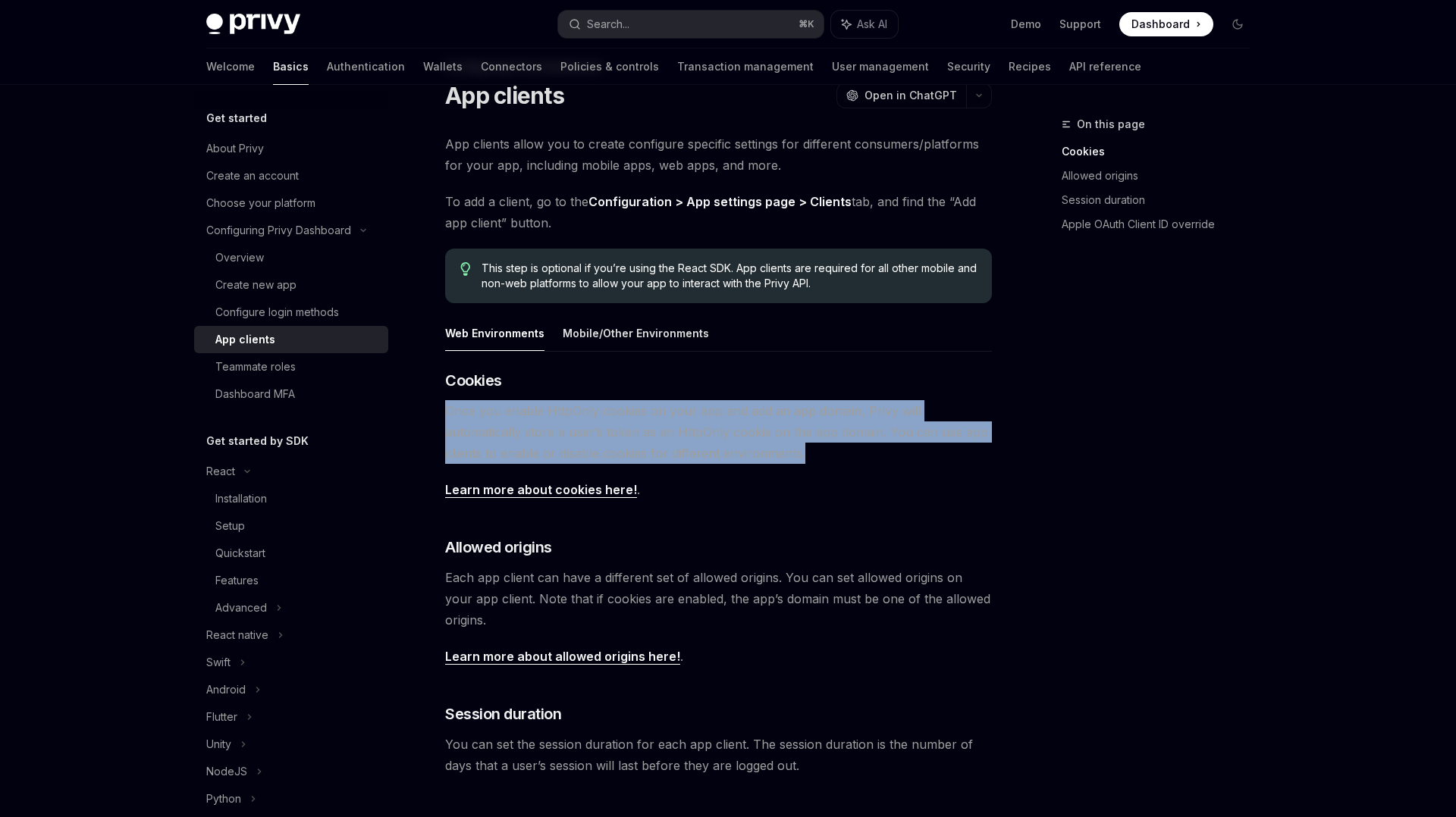
drag, startPoint x: 804, startPoint y: 459, endPoint x: 447, endPoint y: 405, distance: 361.1
click at [447, 405] on span "Once you enable HttpOnly cookies on your app and add an app domain, Privy will …" at bounding box center [718, 432] width 547 height 64
click at [437, 382] on div at bounding box center [437, 382] width 0 height 0
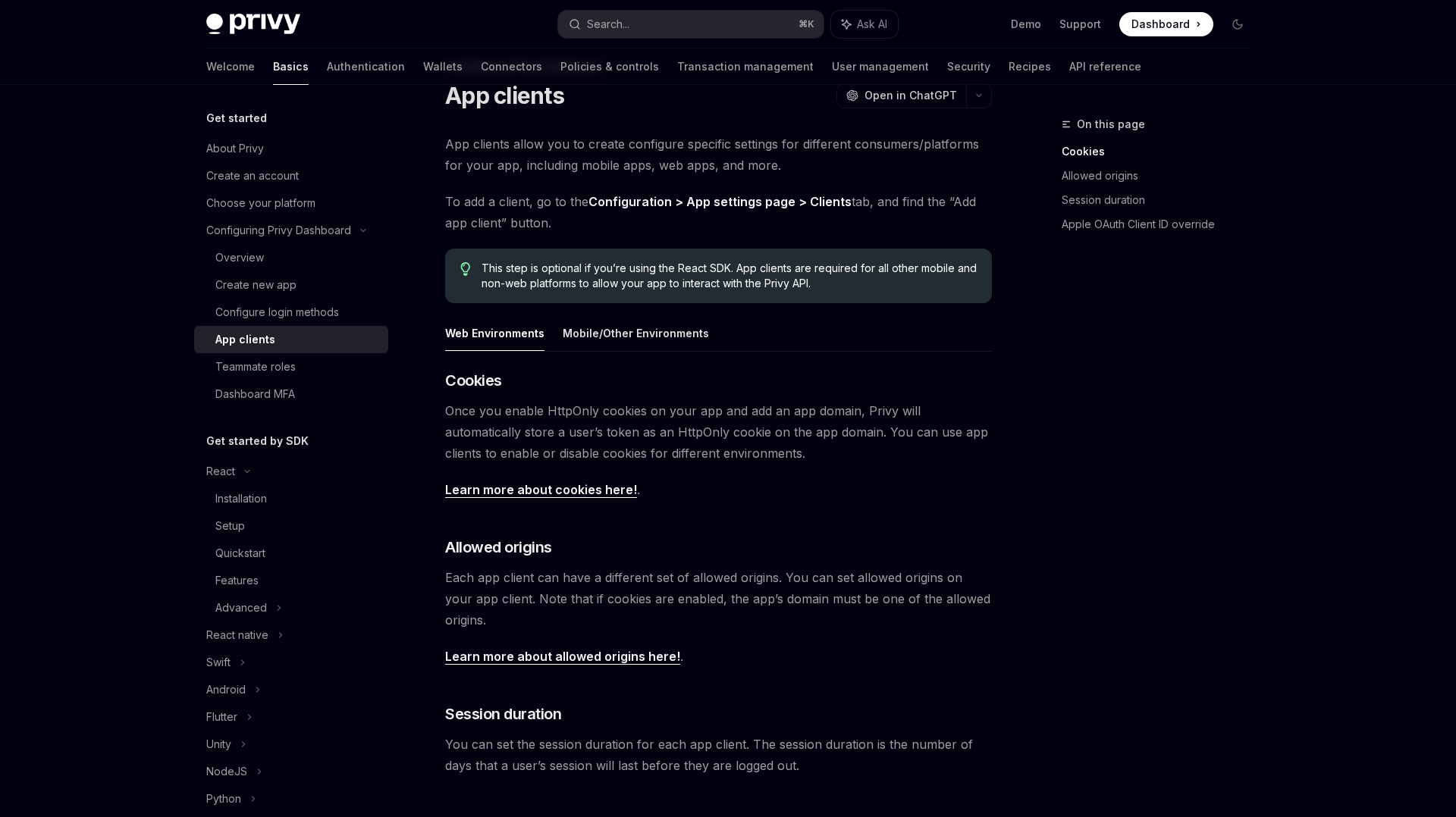
click at [548, 573] on span "Each app client can have a different set of allowed origins. You can set allowe…" at bounding box center [718, 599] width 547 height 64
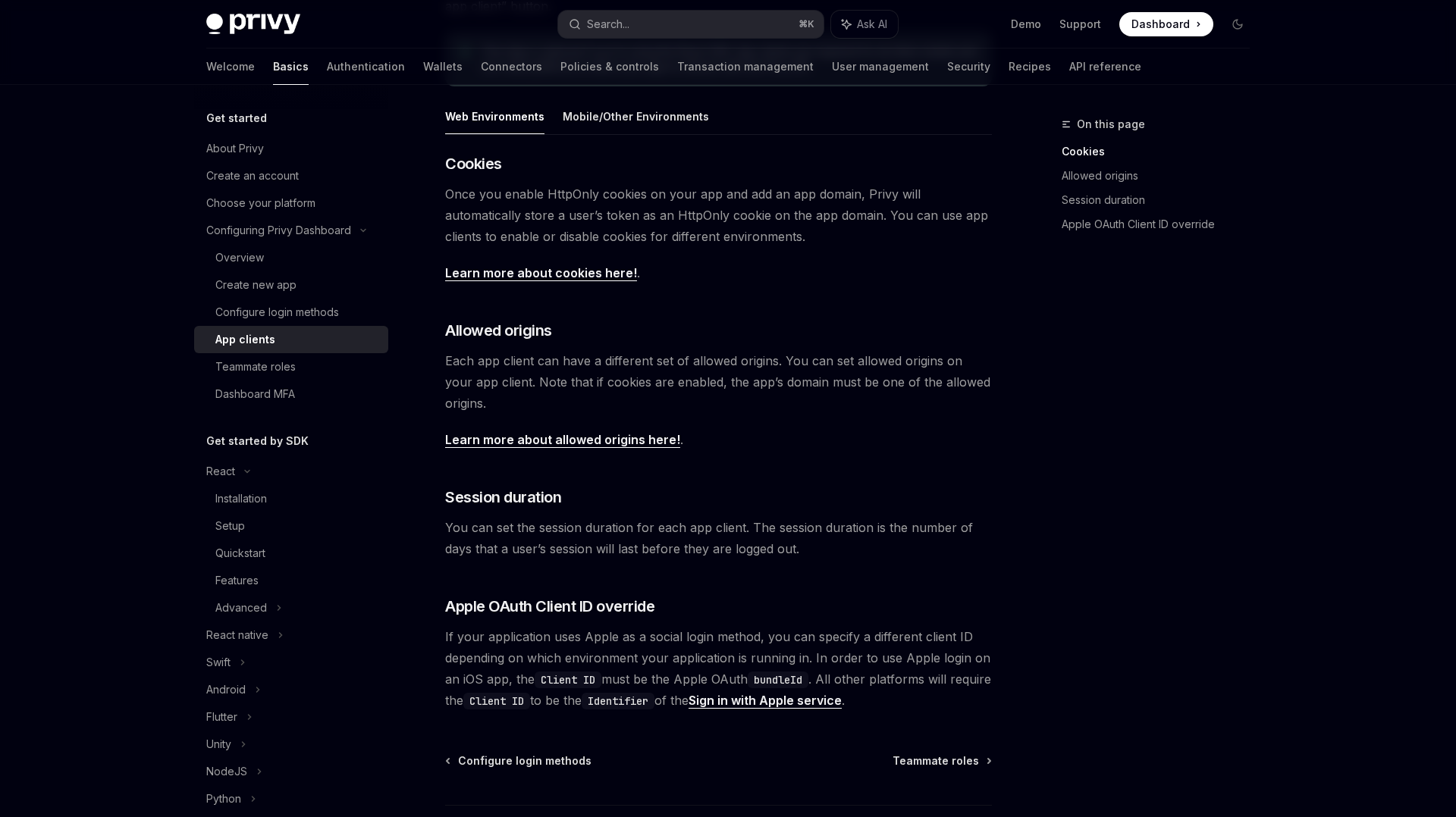
scroll to position [313, 0]
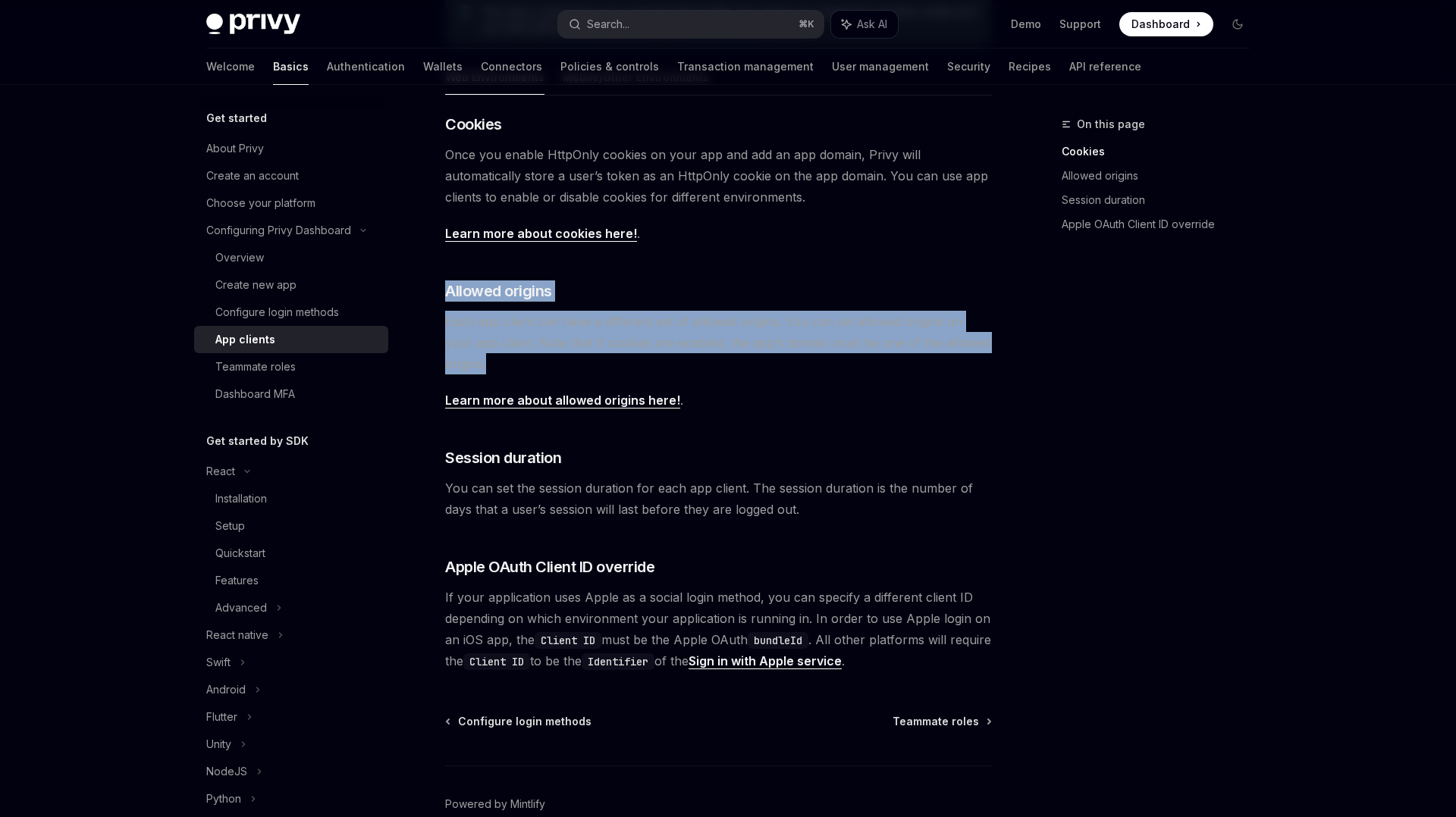
drag, startPoint x: 500, startPoint y: 366, endPoint x: 424, endPoint y: 274, distance: 119.3
click at [424, 274] on div "Configuring Privy Dashboard App clients OpenAI Open in ChatGPT OpenAI Open in C…" at bounding box center [576, 349] width 837 height 1095
click at [414, 261] on div at bounding box center [414, 261] width 0 height 0
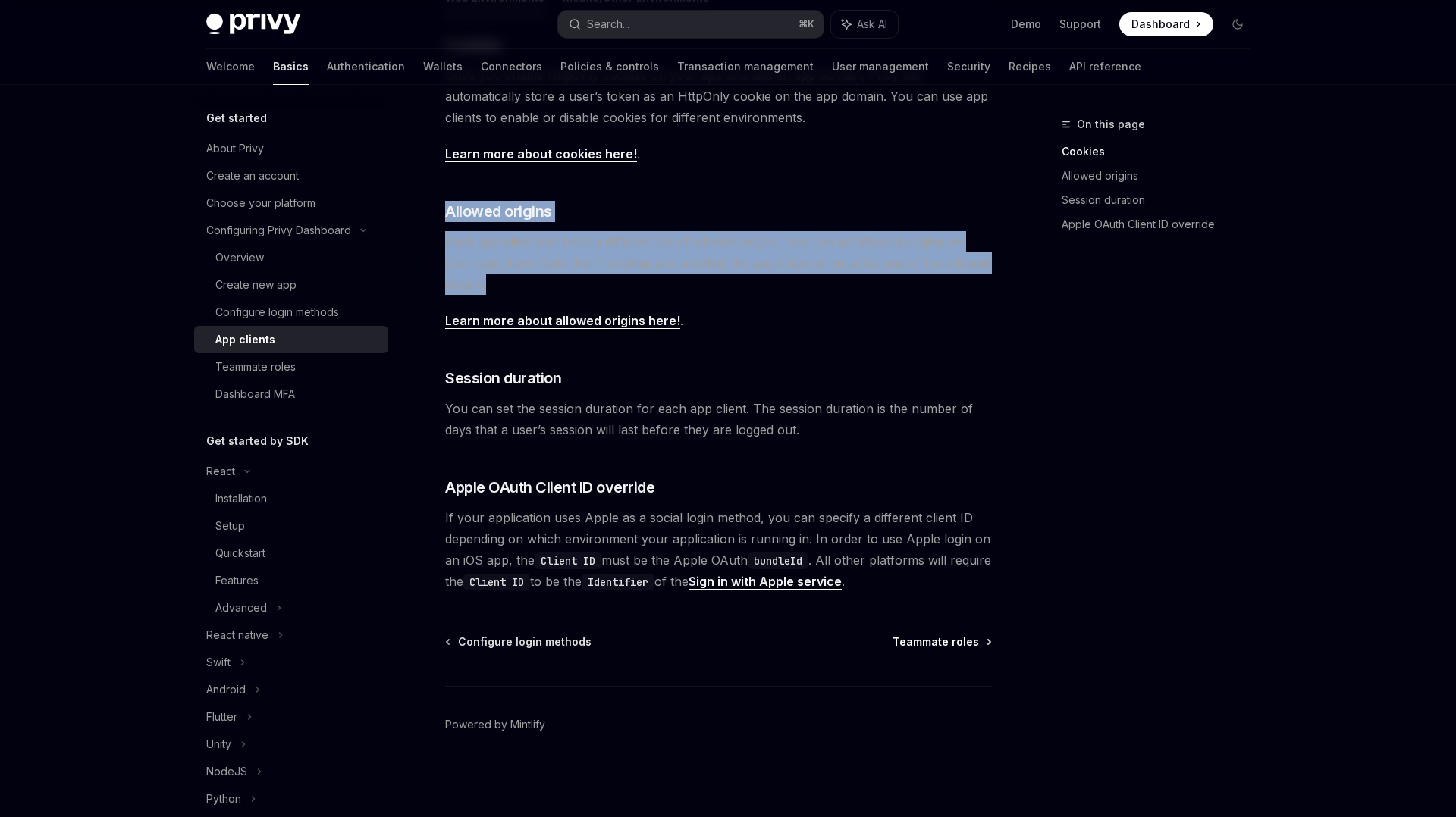
click at [959, 644] on span "Teammate roles" at bounding box center [935, 641] width 86 height 15
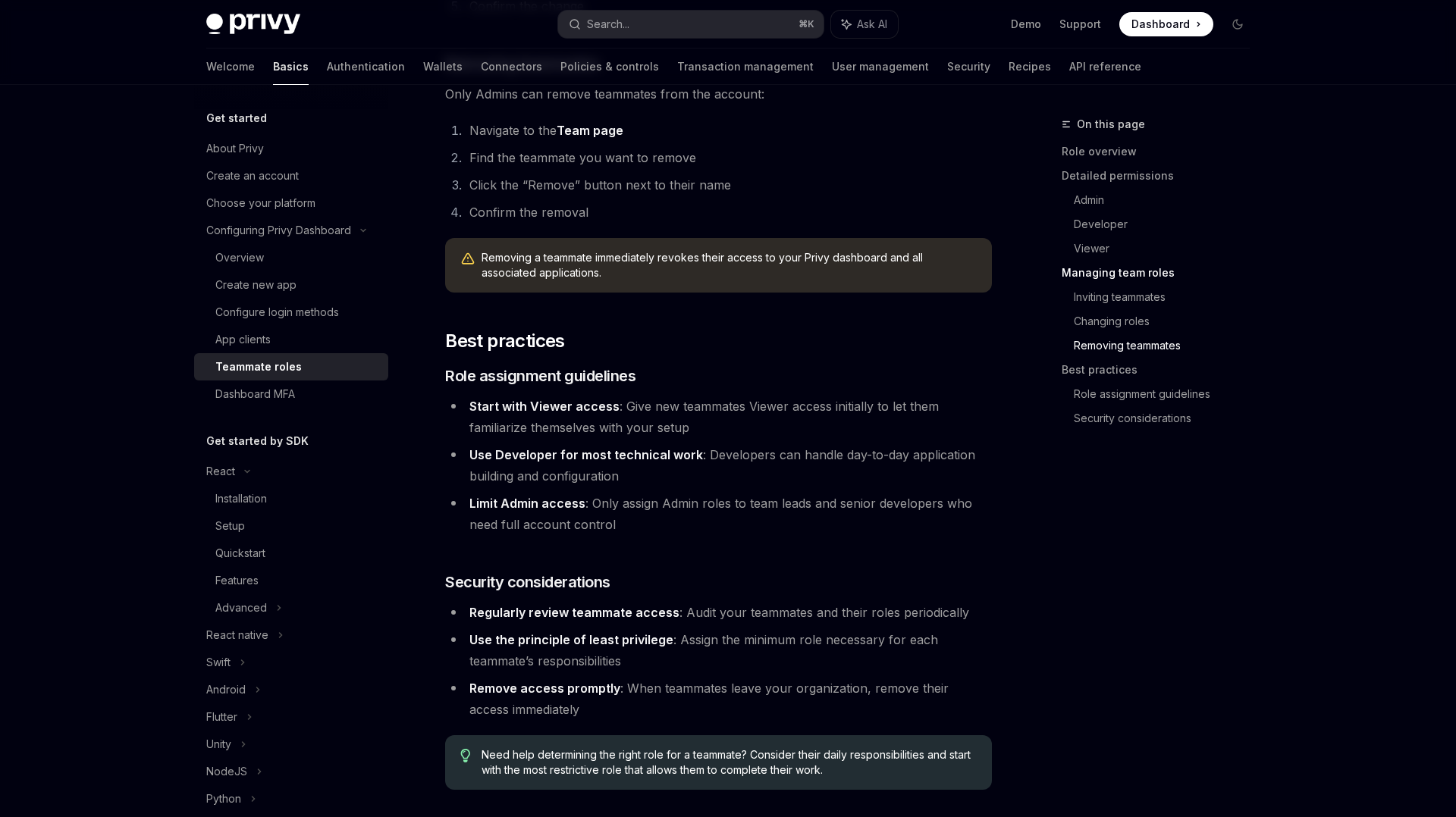
scroll to position [2520, 0]
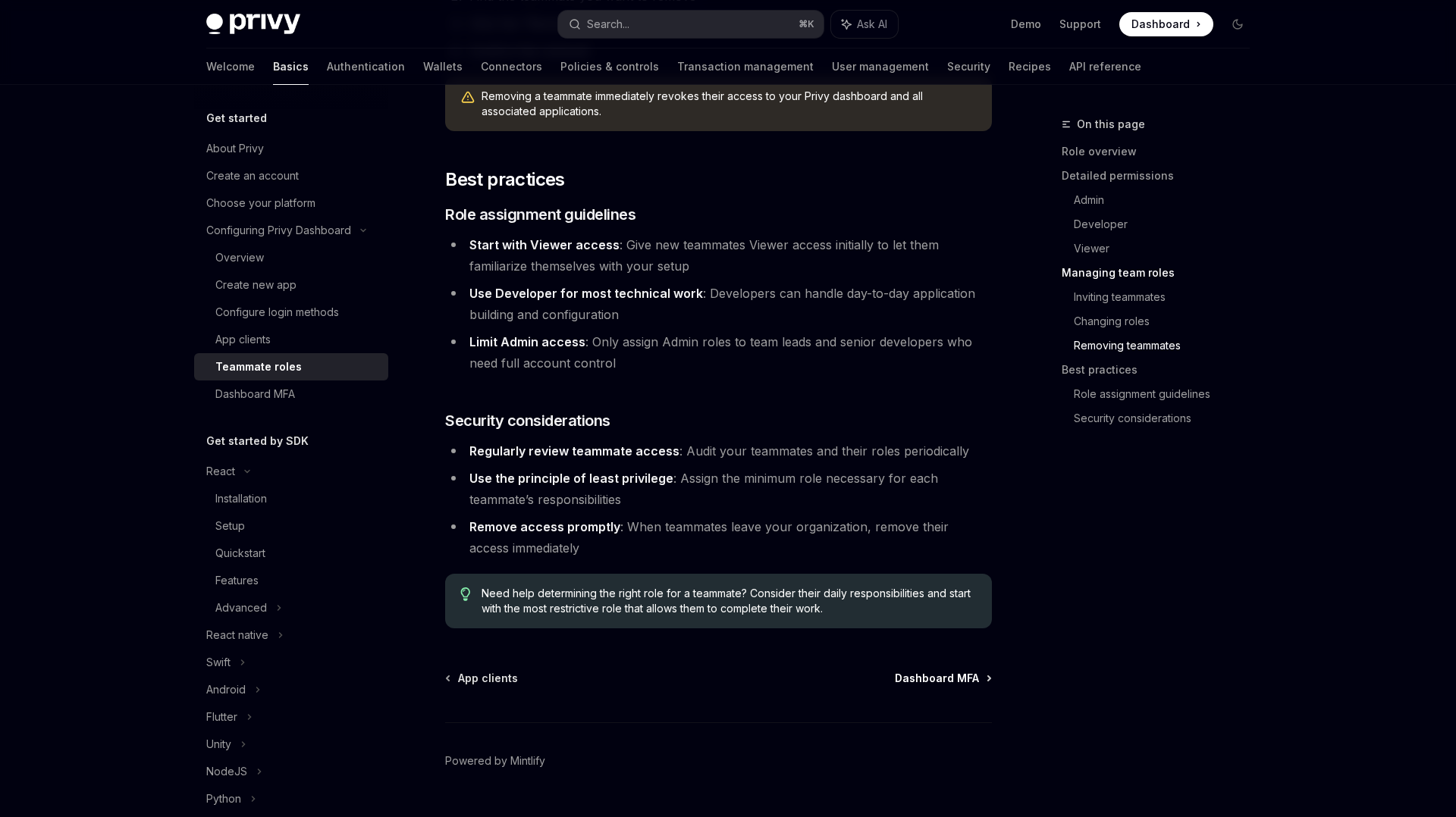
click at [923, 671] on span "Dashboard MFA" at bounding box center [936, 678] width 85 height 15
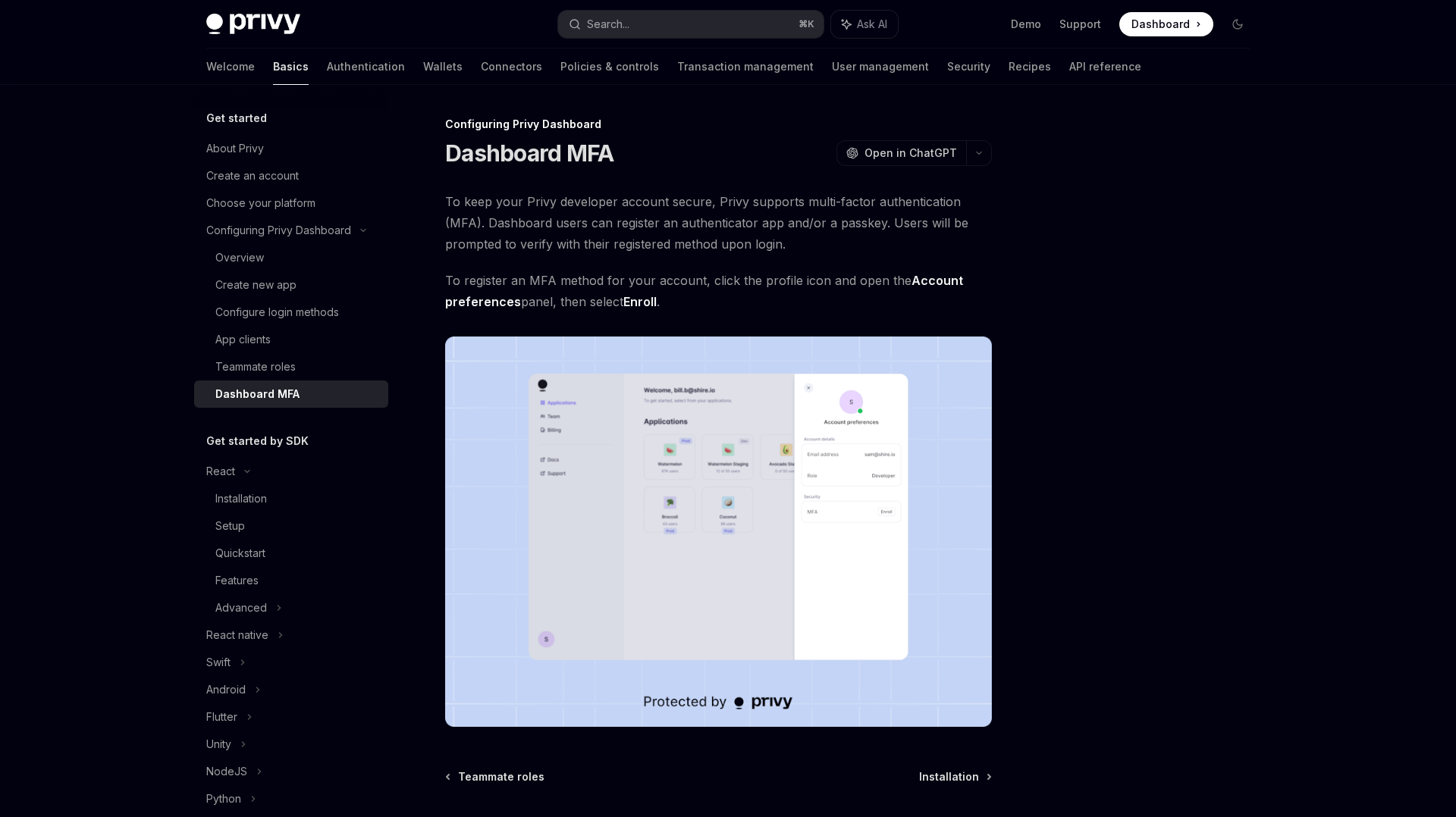
scroll to position [135, 0]
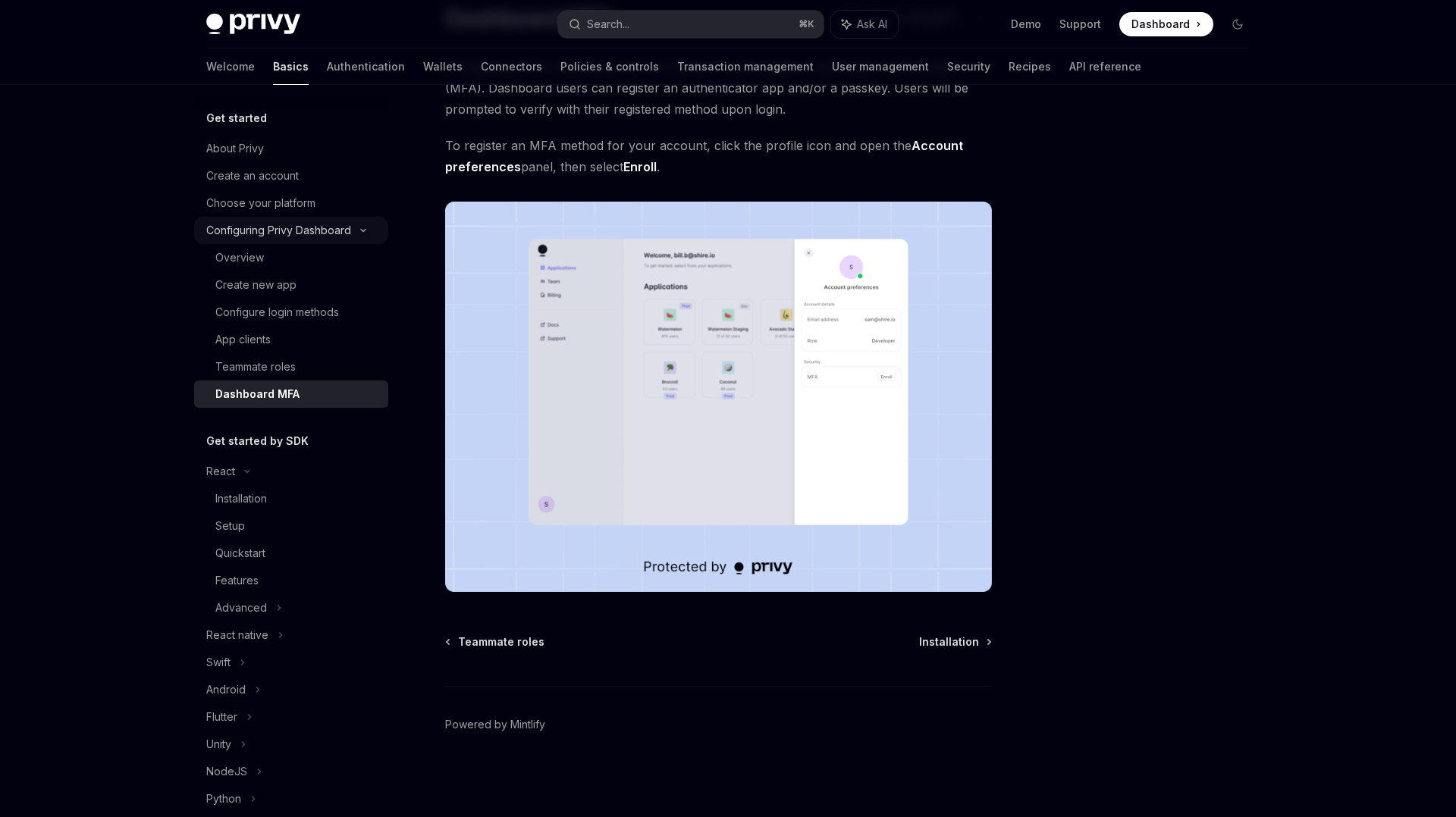
click at [254, 225] on div "Configuring Privy Dashboard" at bounding box center [278, 230] width 144 height 18
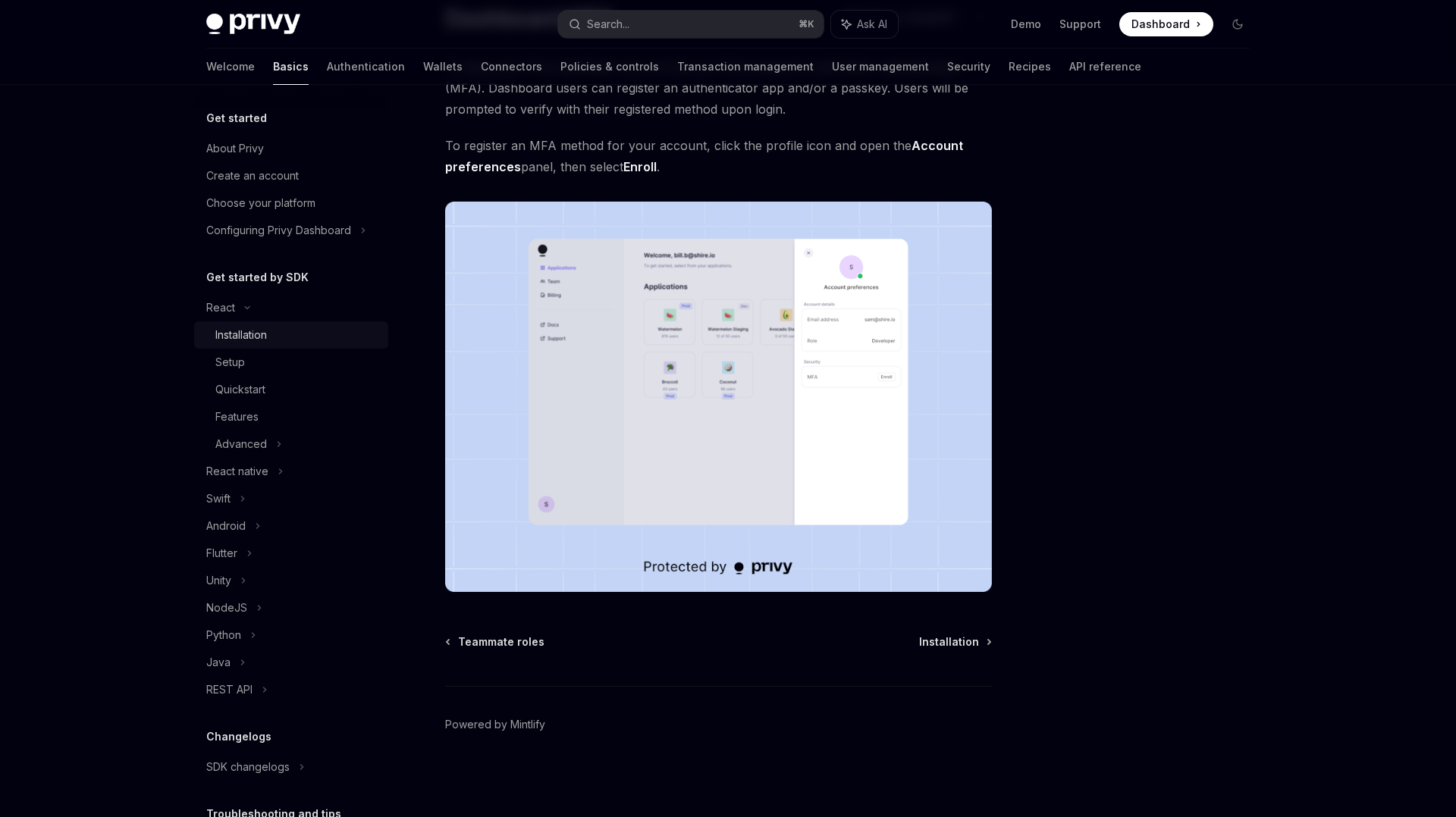
click at [240, 326] on div "Installation" at bounding box center [240, 335] width 52 height 18
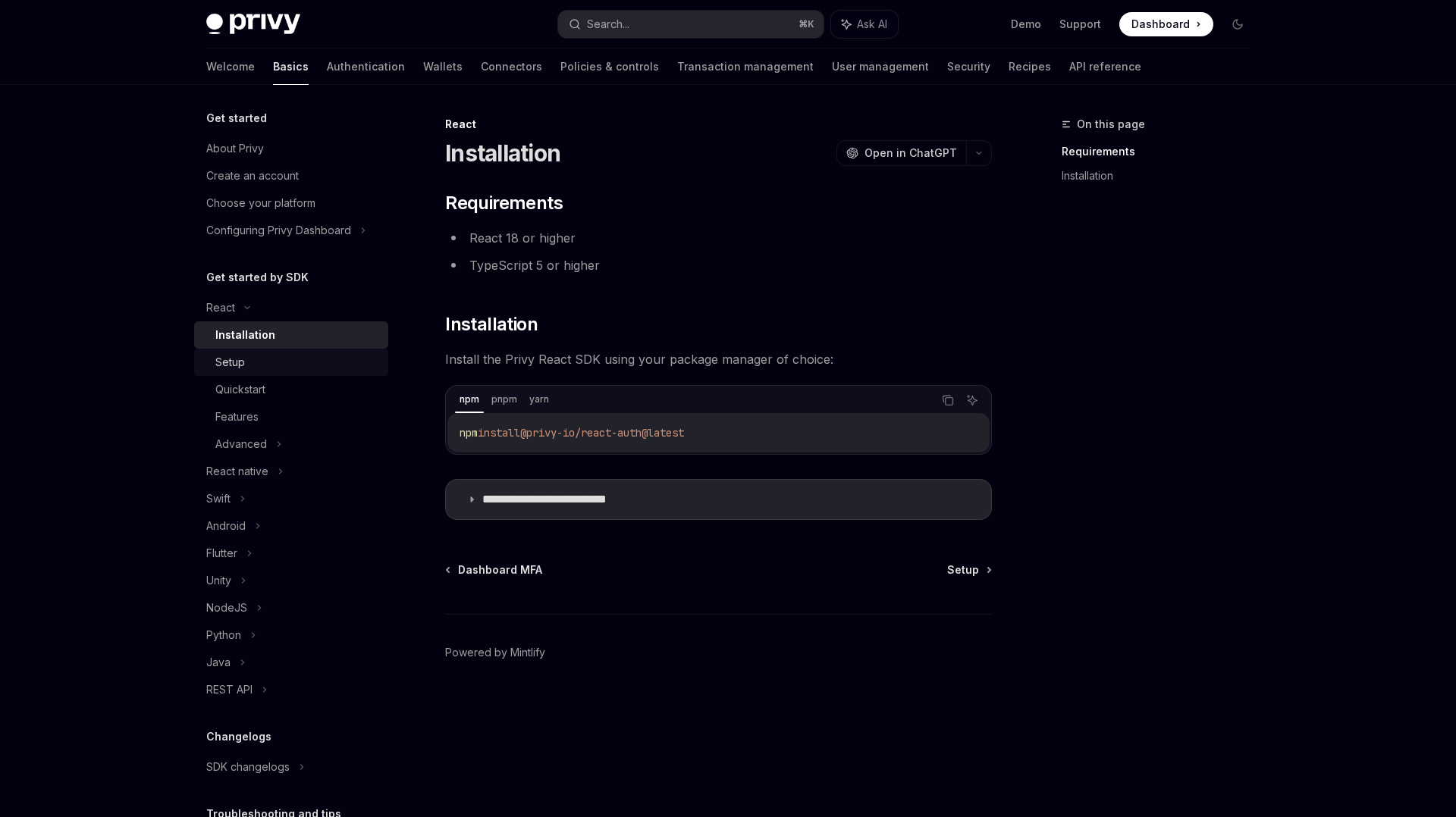
click at [245, 354] on div "Setup" at bounding box center [297, 363] width 164 height 18
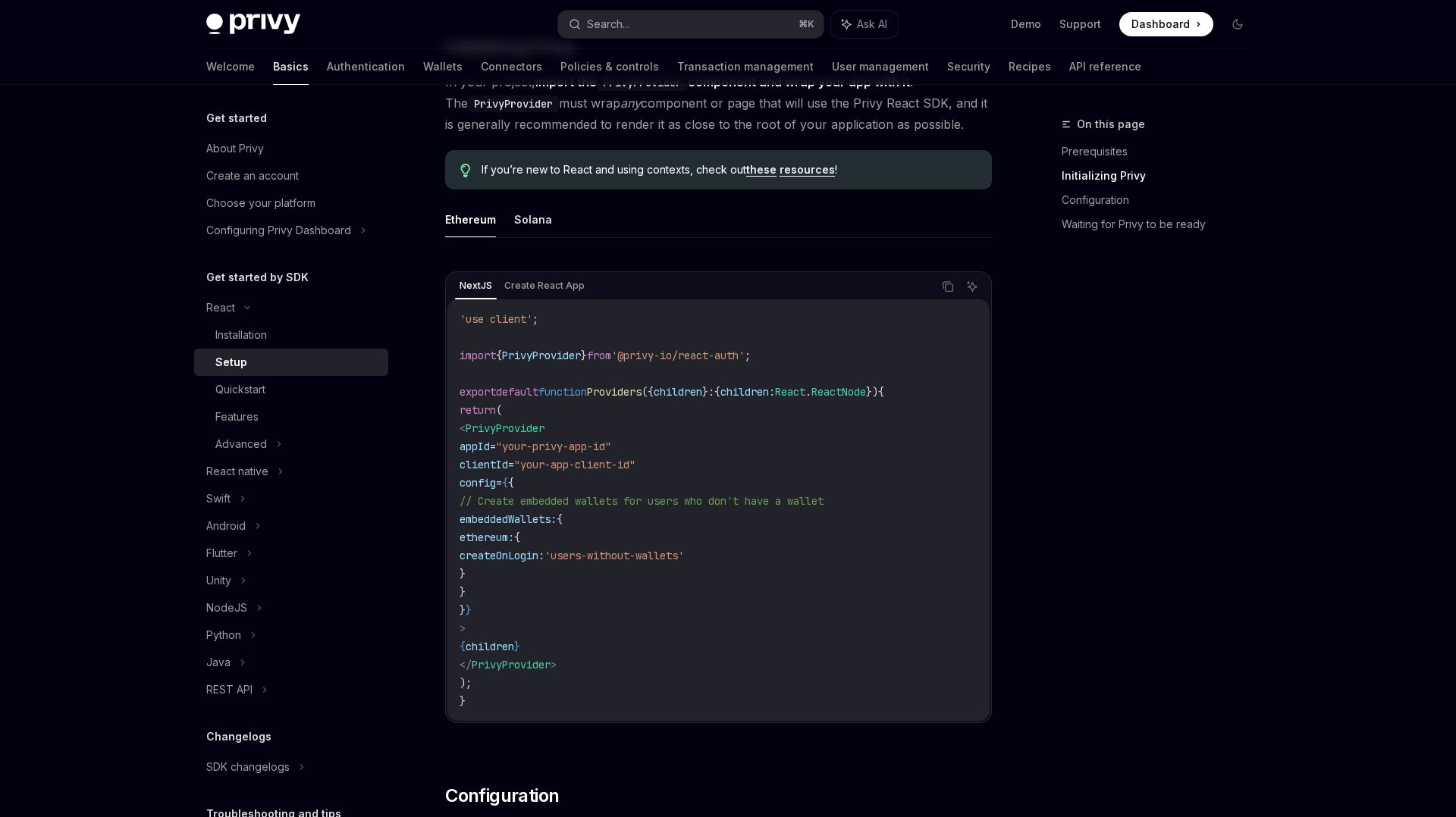
scroll to position [644, 0]
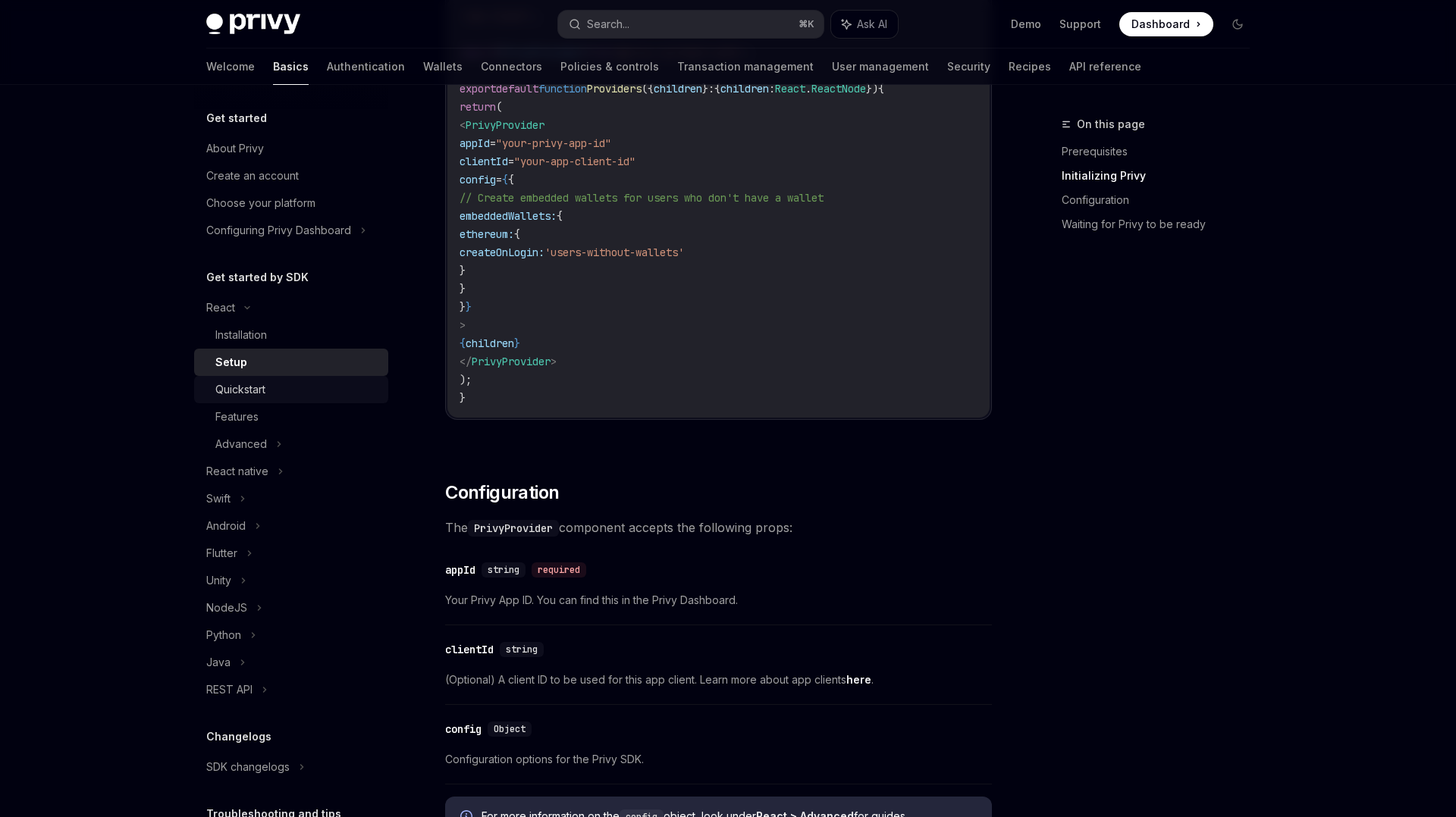
click at [284, 387] on div "Quickstart" at bounding box center [297, 390] width 164 height 18
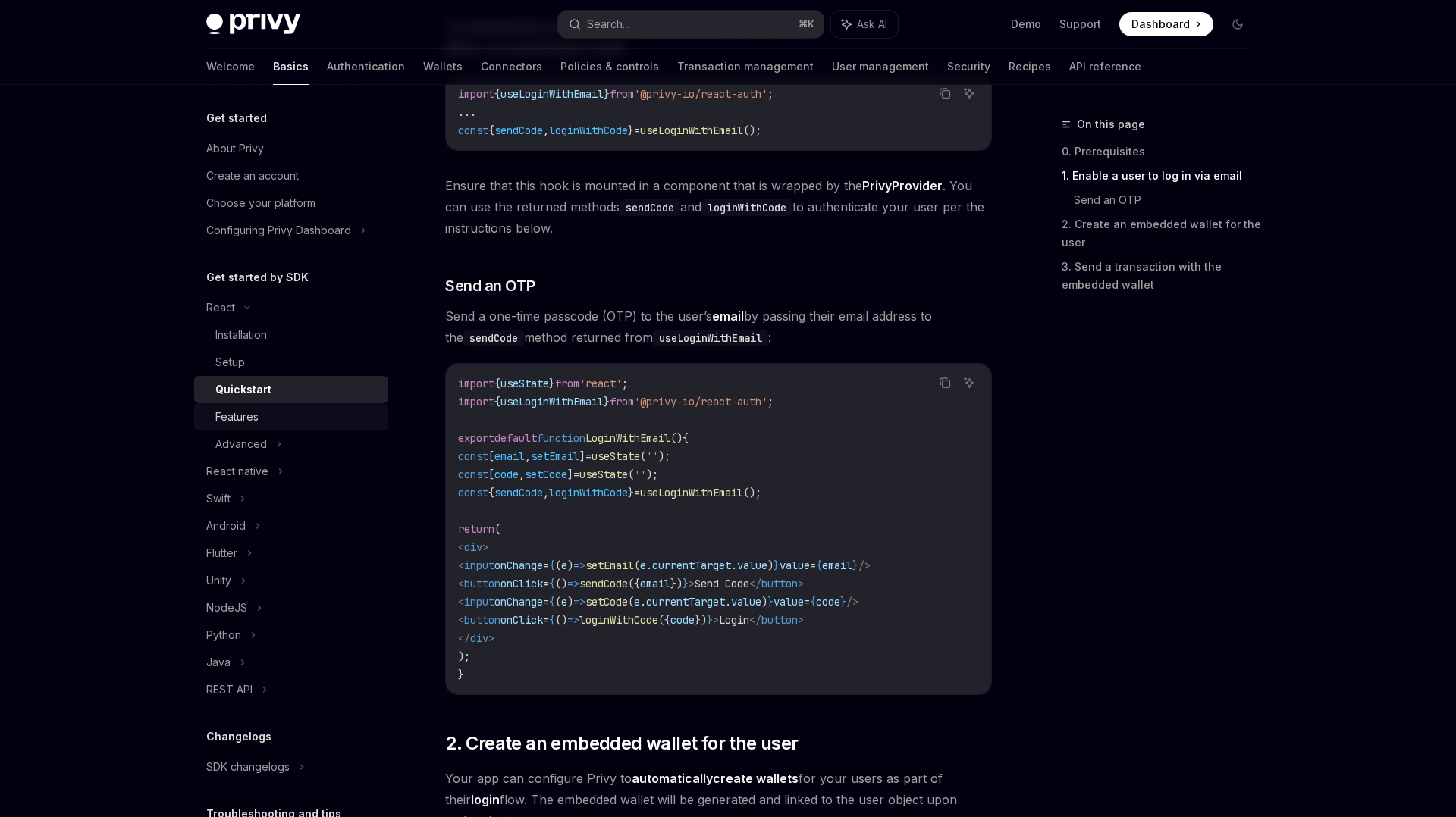
scroll to position [997, 0]
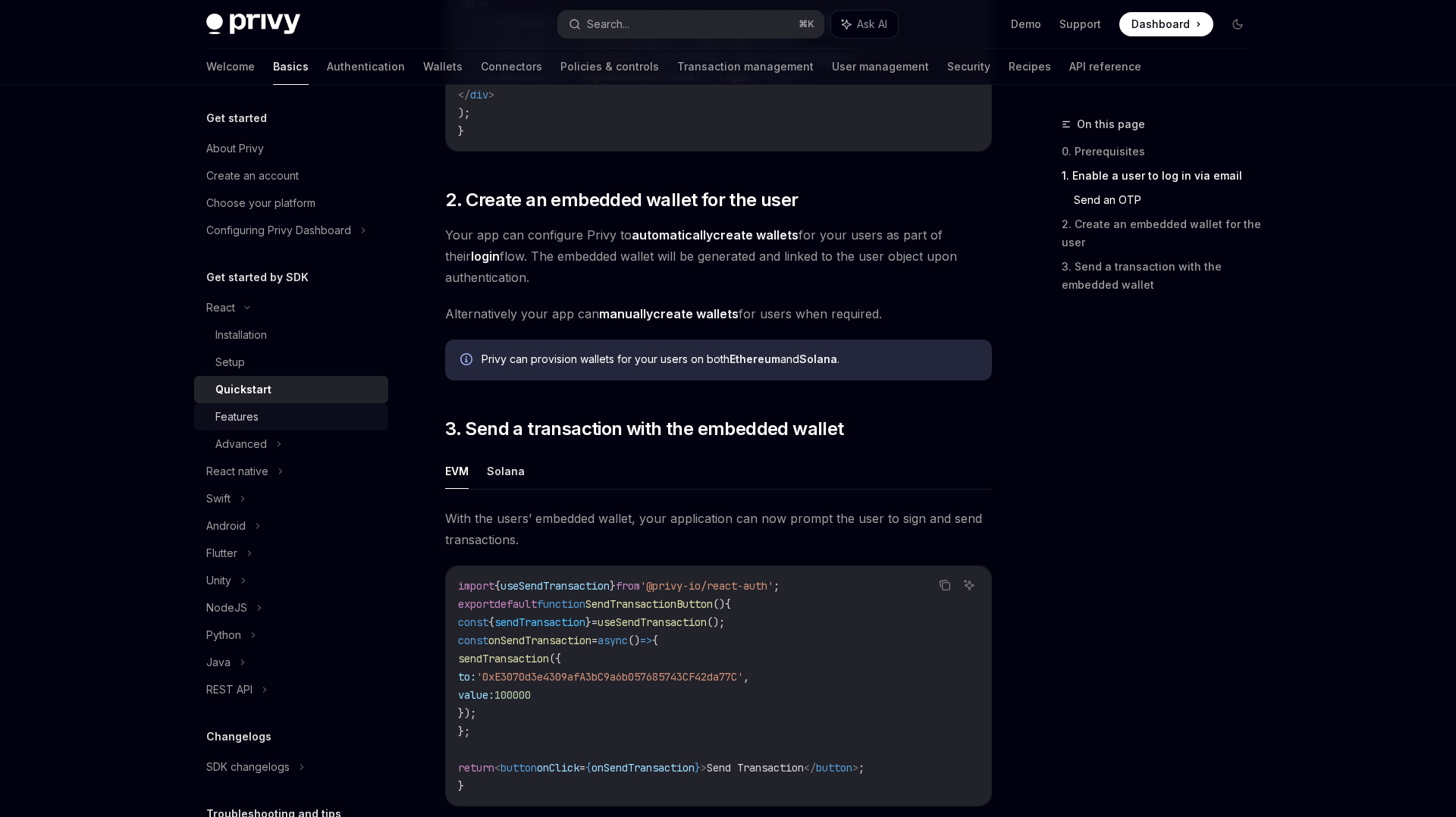
click at [266, 419] on div "Features" at bounding box center [297, 417] width 164 height 18
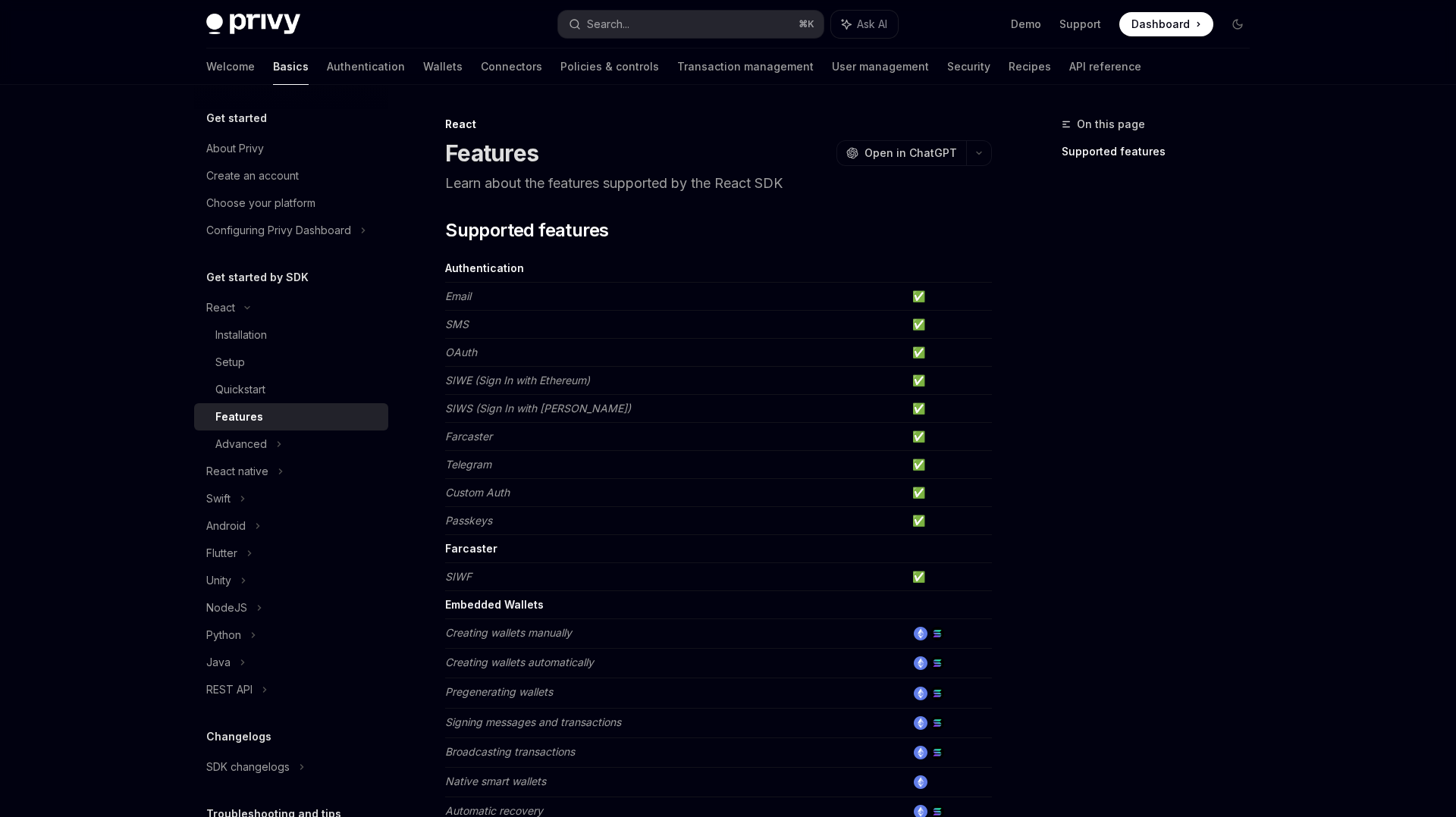
scroll to position [796, 0]
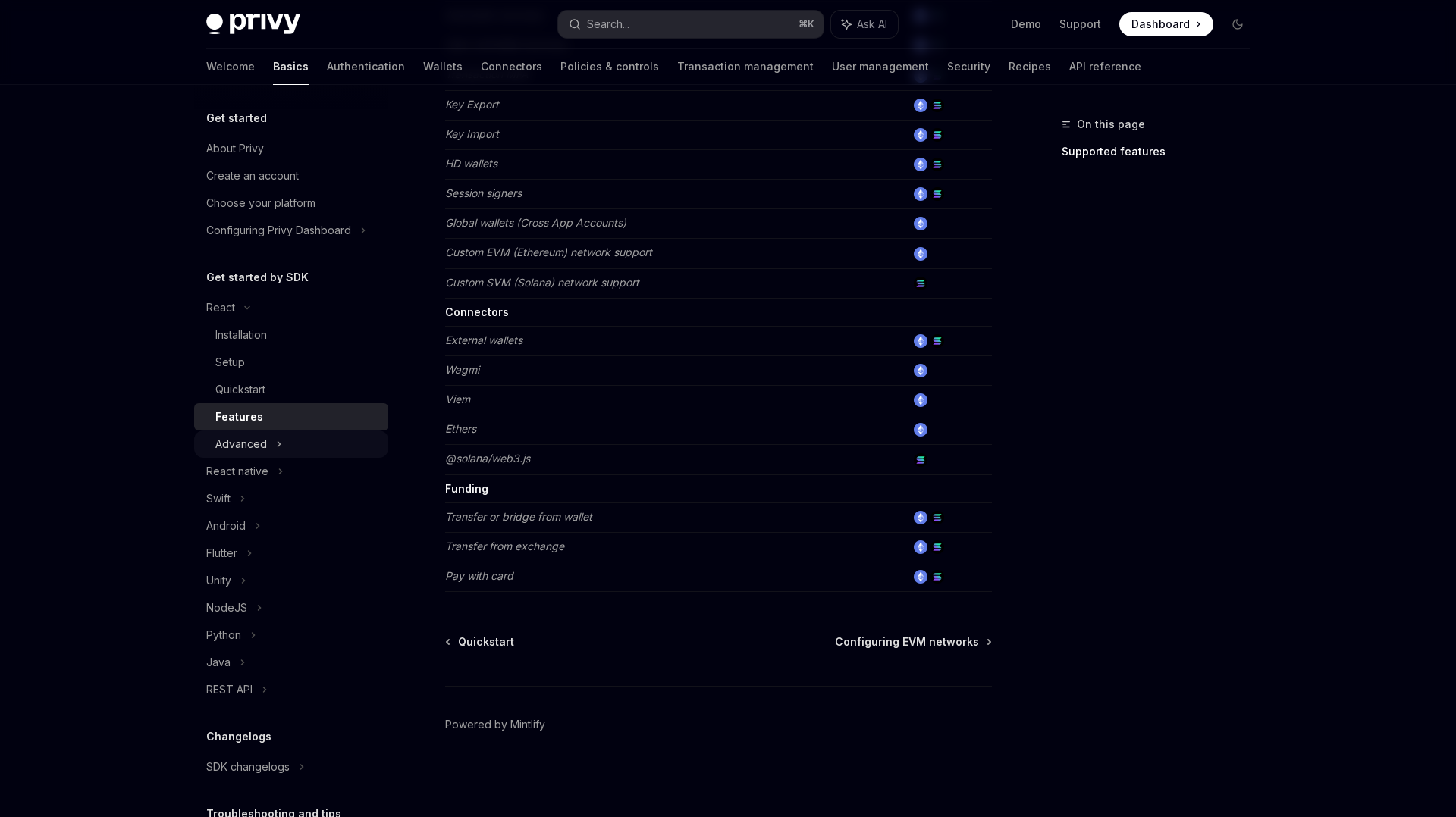
click at [252, 445] on div "Advanced" at bounding box center [240, 444] width 52 height 18
type textarea "*"
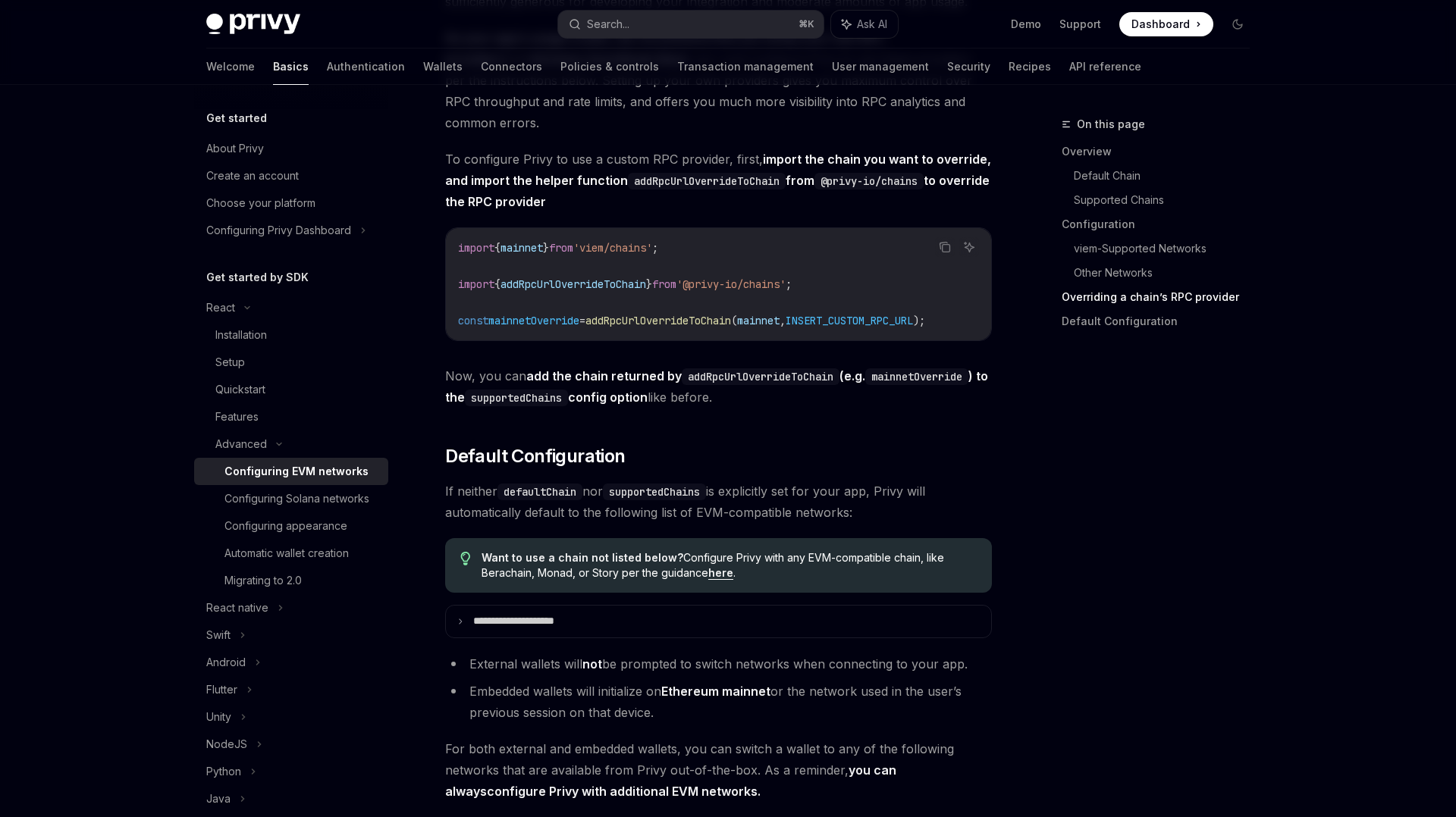
scroll to position [3410, 0]
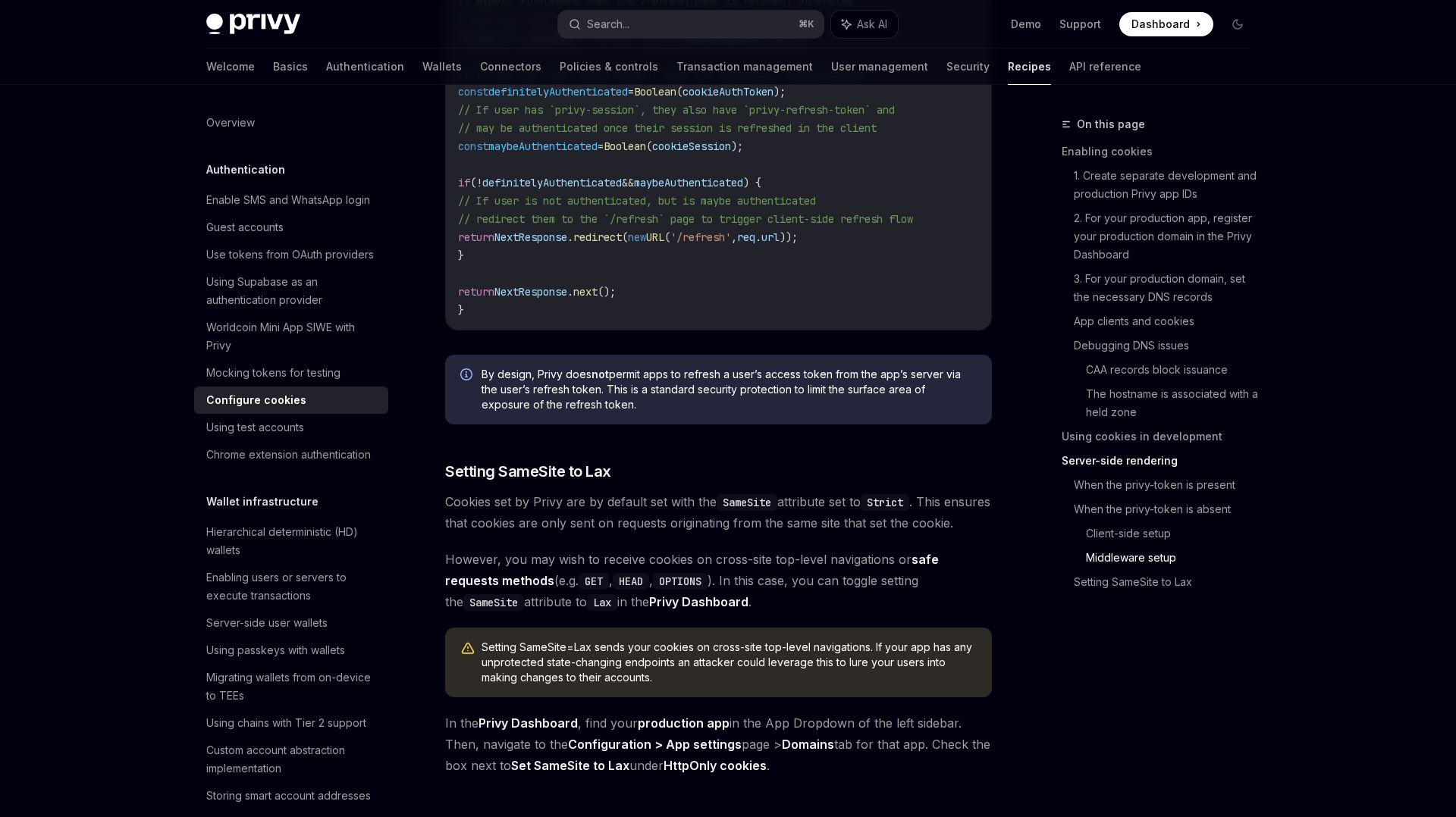
scroll to position [4942, 0]
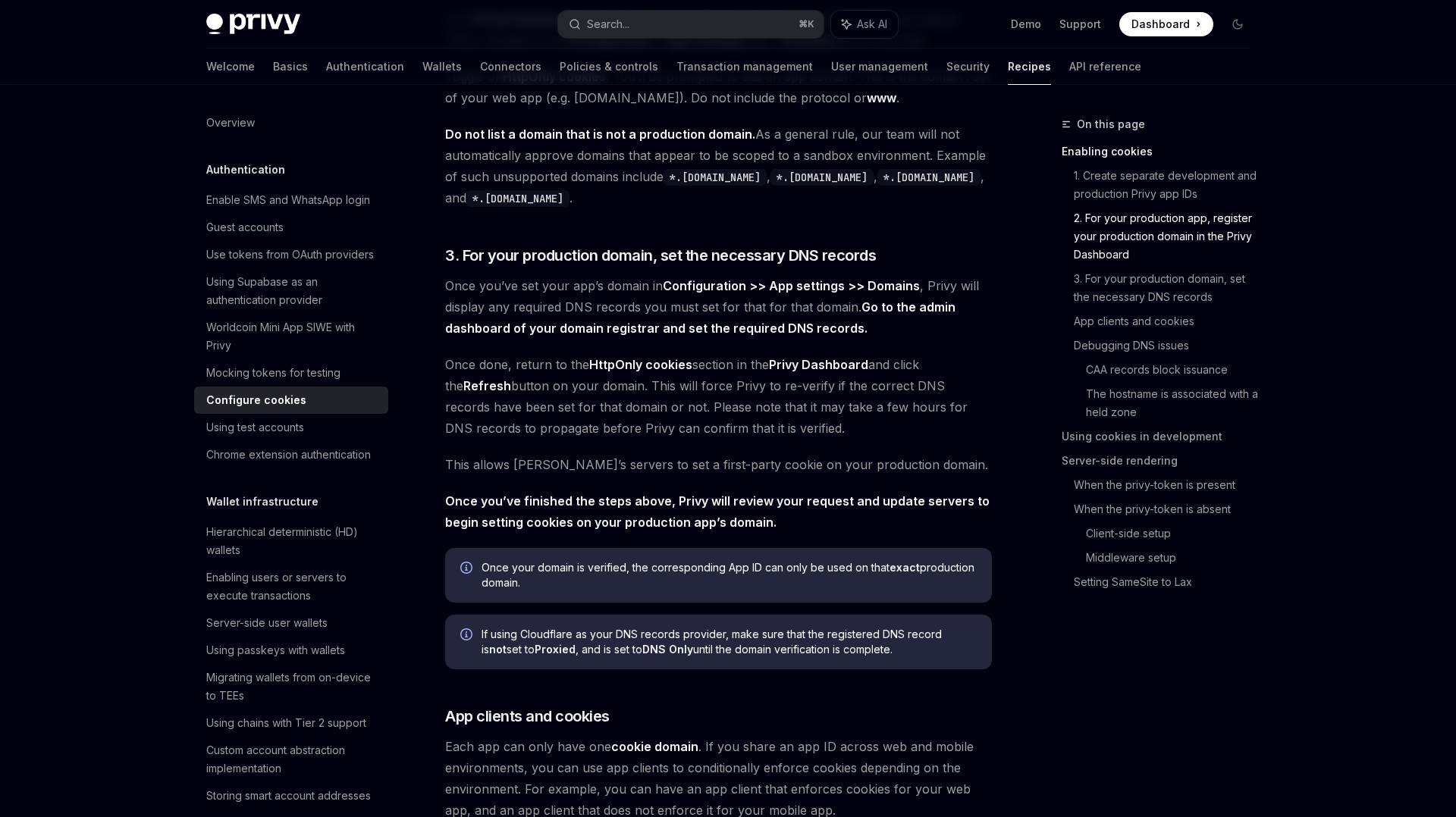
scroll to position [891, 0]
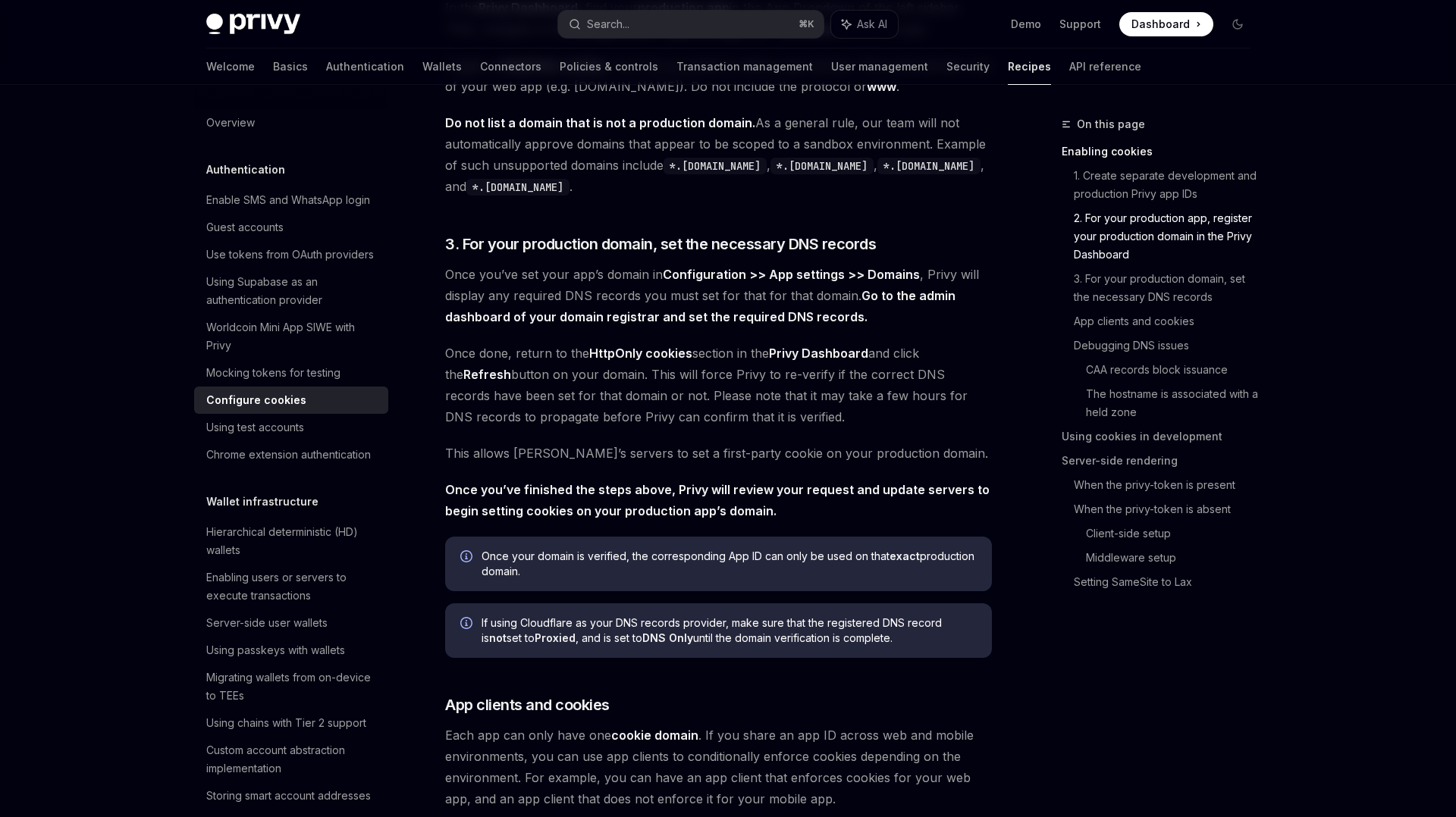
drag, startPoint x: 780, startPoint y: 419, endPoint x: 424, endPoint y: 359, distance: 361.0
click at [453, 354] on span "Once done, return to the HttpOnly cookies section in the Privy Dashboard and cl…" at bounding box center [718, 385] width 547 height 84
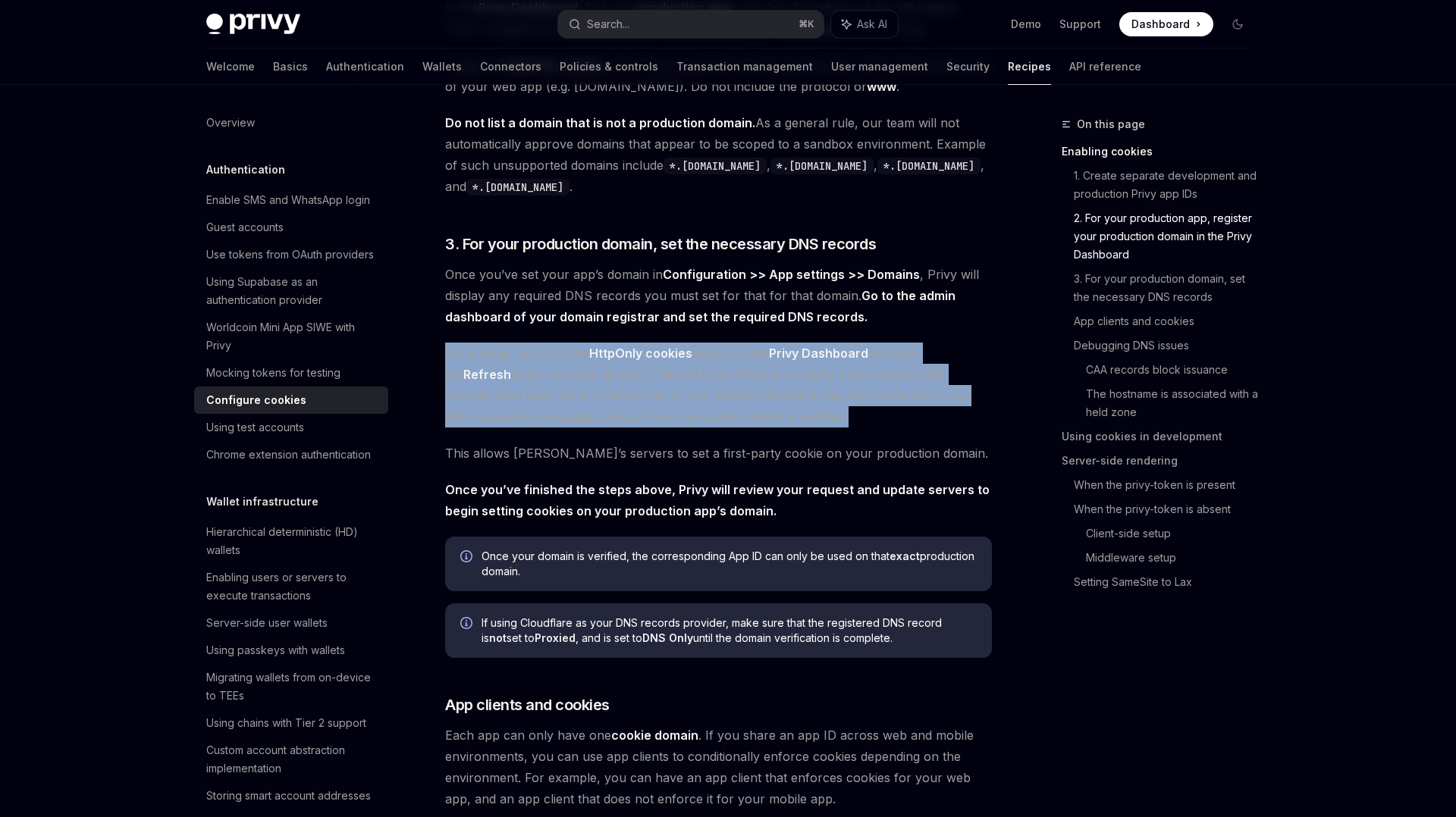
click at [453, 354] on span "Once done, return to the HttpOnly cookies section in the Privy Dashboard and cl…" at bounding box center [718, 385] width 547 height 84
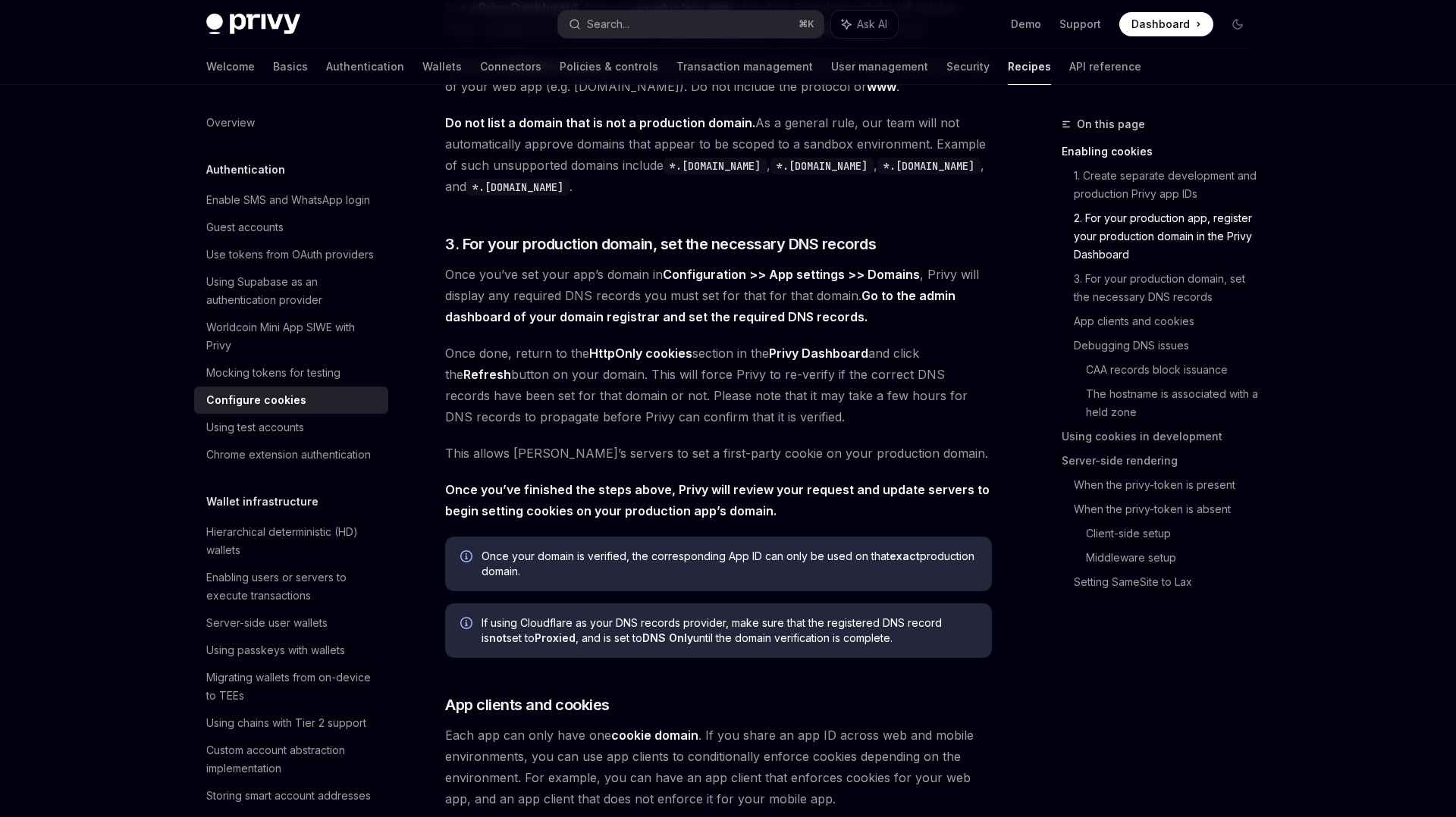
click at [536, 351] on span "Once done, return to the HttpOnly cookies section in the Privy Dashboard and cl…" at bounding box center [718, 385] width 547 height 84
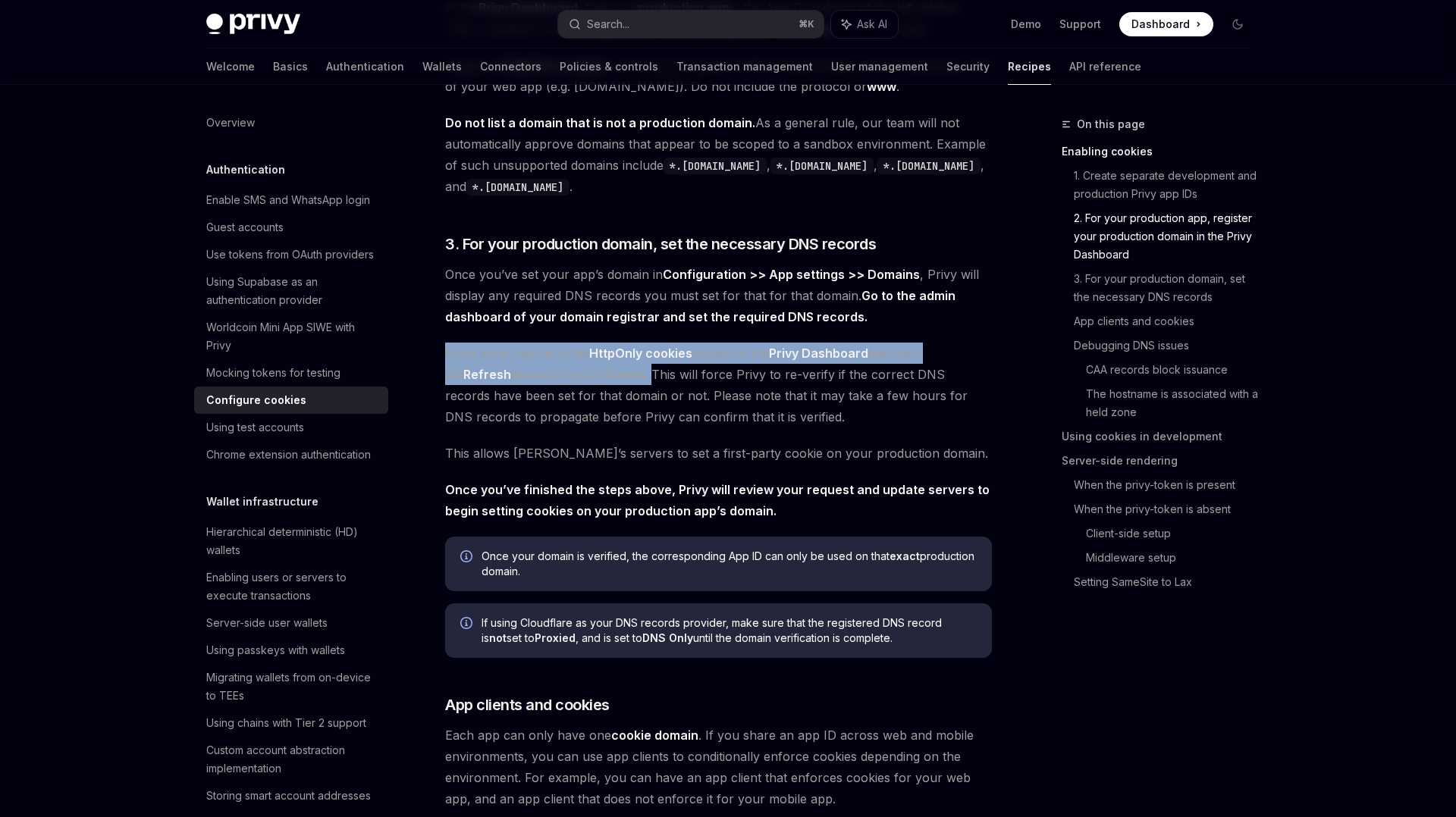
drag, startPoint x: 626, startPoint y: 377, endPoint x: 446, endPoint y: 353, distance: 181.6
click at [446, 353] on span "Once done, return to the HttpOnly cookies section in the Privy Dashboard and cl…" at bounding box center [718, 385] width 547 height 84
click at [436, 324] on div at bounding box center [436, 324] width 0 height 0
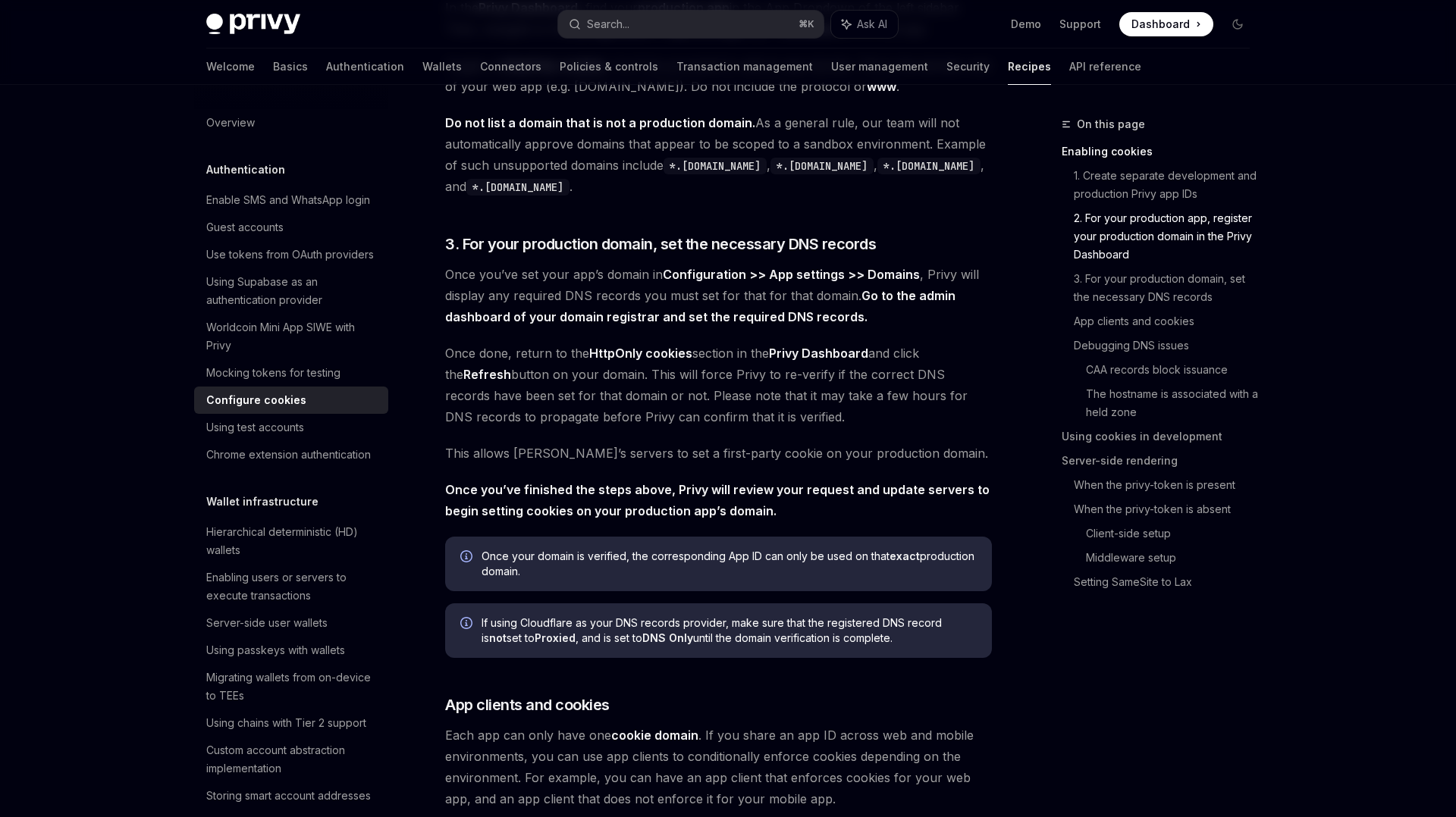
click at [681, 292] on span "Once you’ve set your app’s domain in Configuration >> App settings >> Domains ,…" at bounding box center [718, 296] width 547 height 64
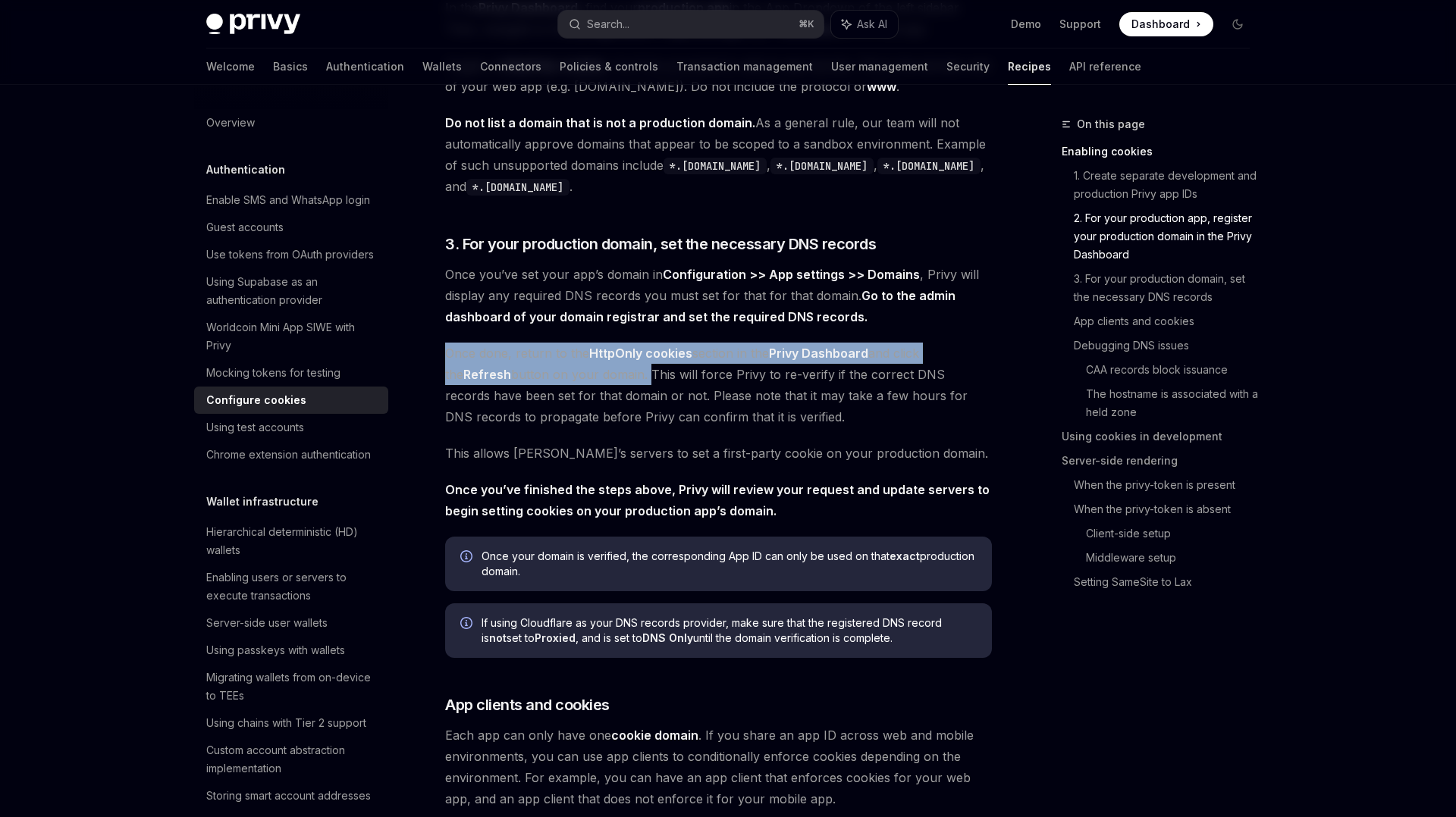
drag, startPoint x: 441, startPoint y: 355, endPoint x: 627, endPoint y: 378, distance: 187.4
click at [617, 383] on div at bounding box center [617, 383] width 0 height 0
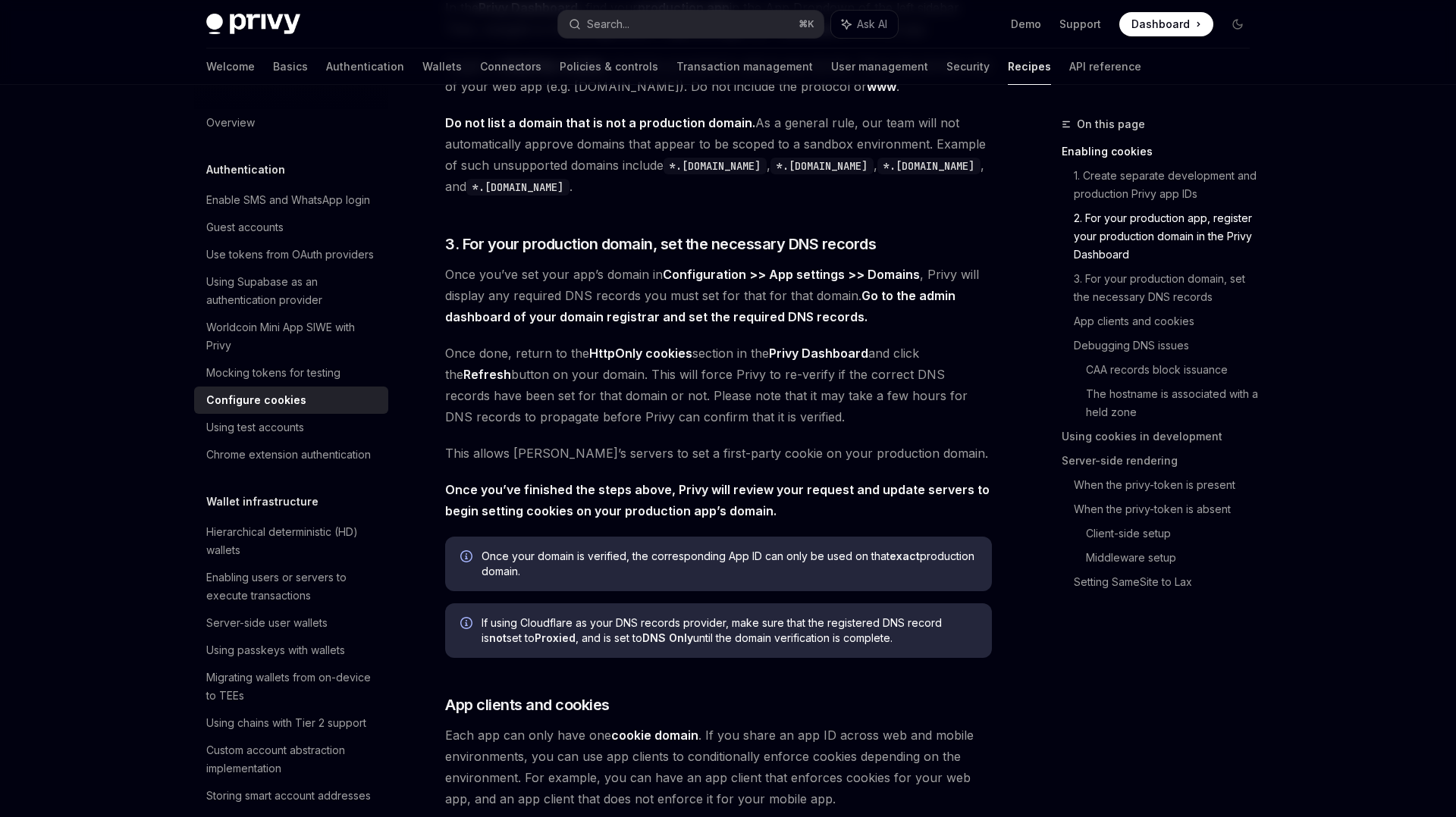
click at [891, 352] on span "Once done, return to the HttpOnly cookies section in the Privy Dashboard and cl…" at bounding box center [718, 385] width 547 height 84
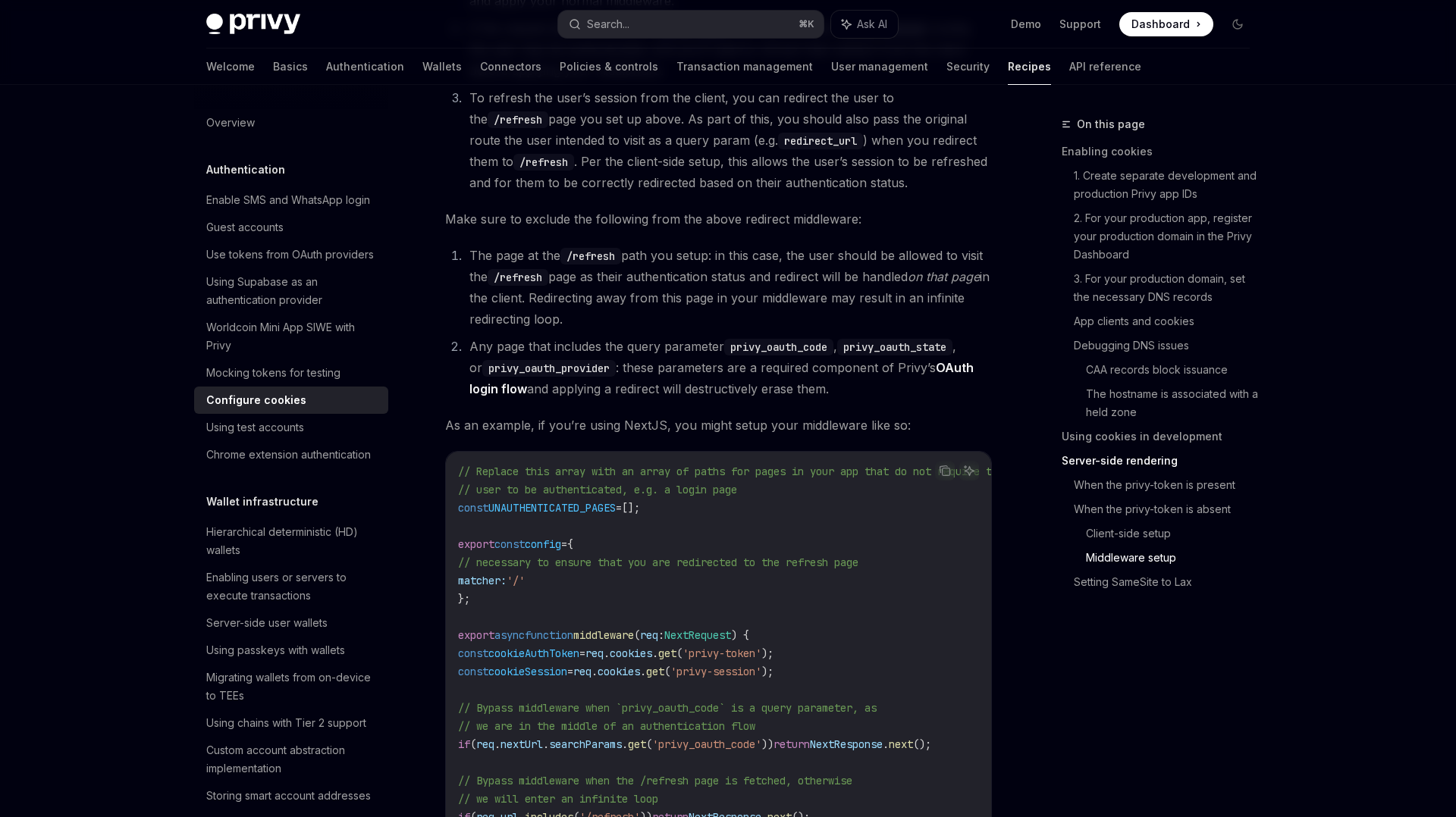
scroll to position [4177, 0]
